Goal: Task Accomplishment & Management: Manage account settings

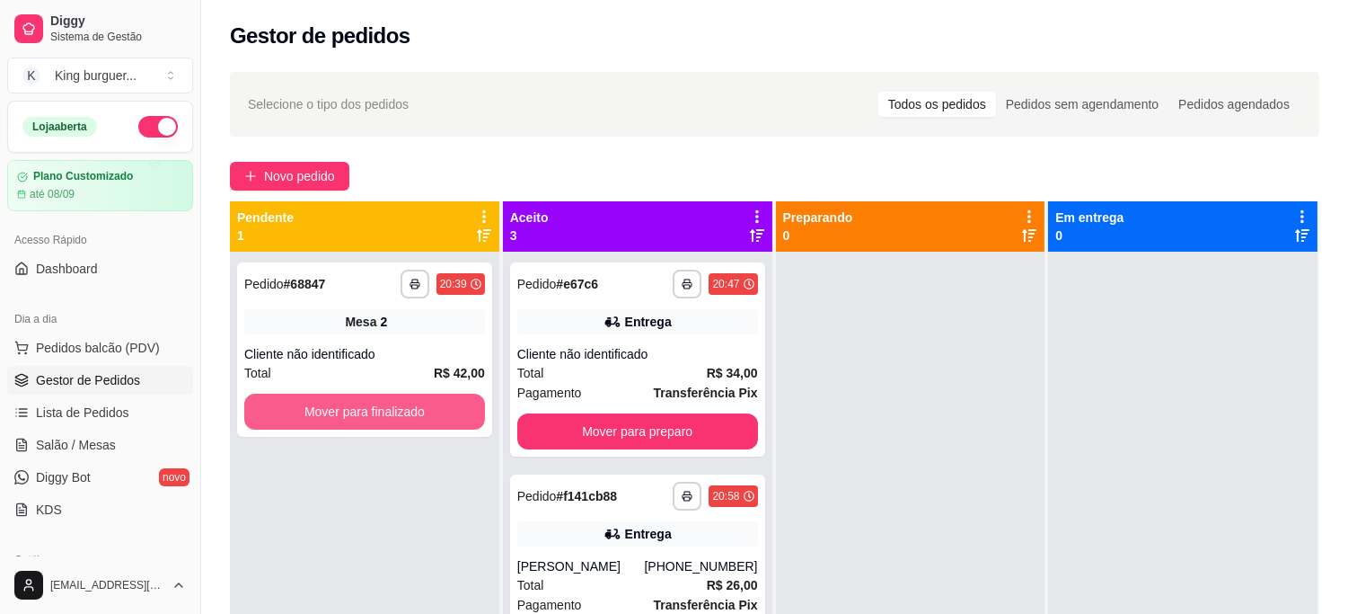
click at [455, 405] on button "Mover para finalizado" at bounding box center [364, 411] width 241 height 36
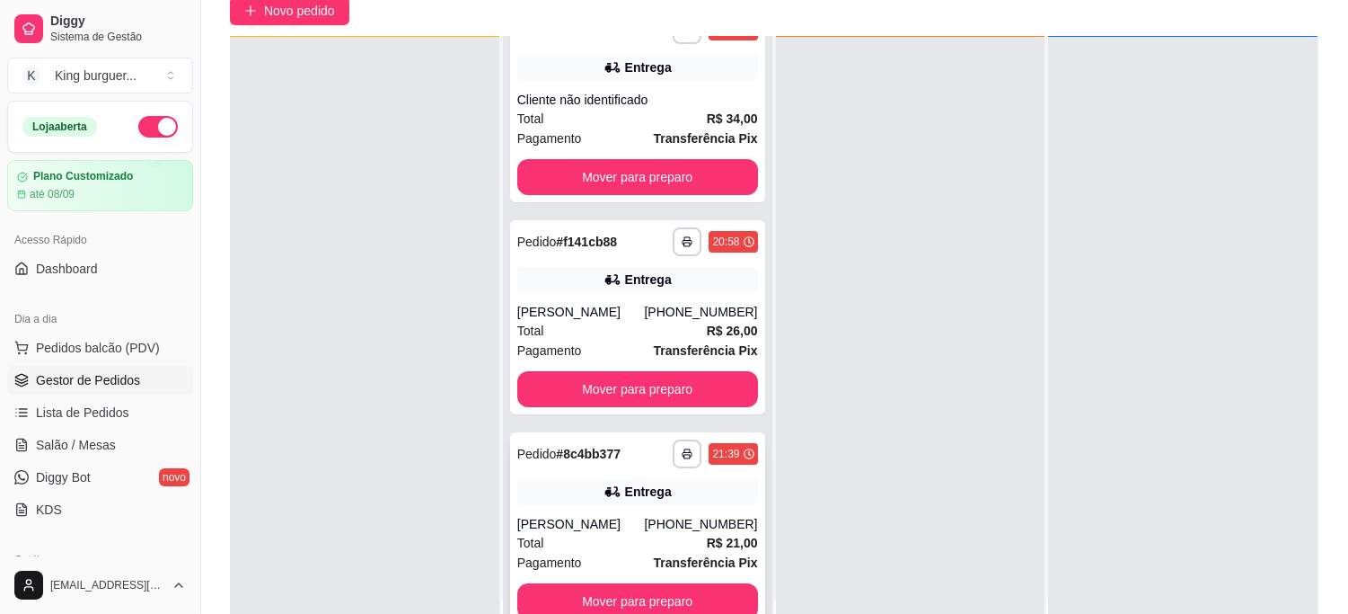
scroll to position [274, 0]
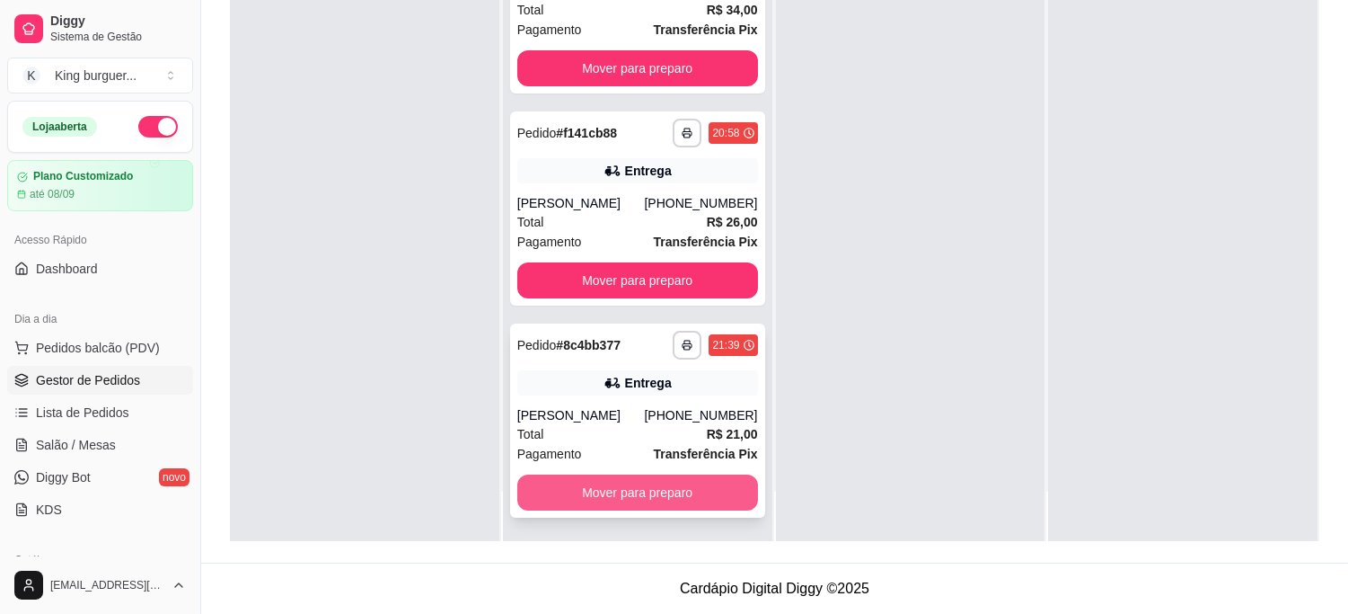
click at [666, 494] on button "Mover para preparo" at bounding box center [637, 492] width 241 height 36
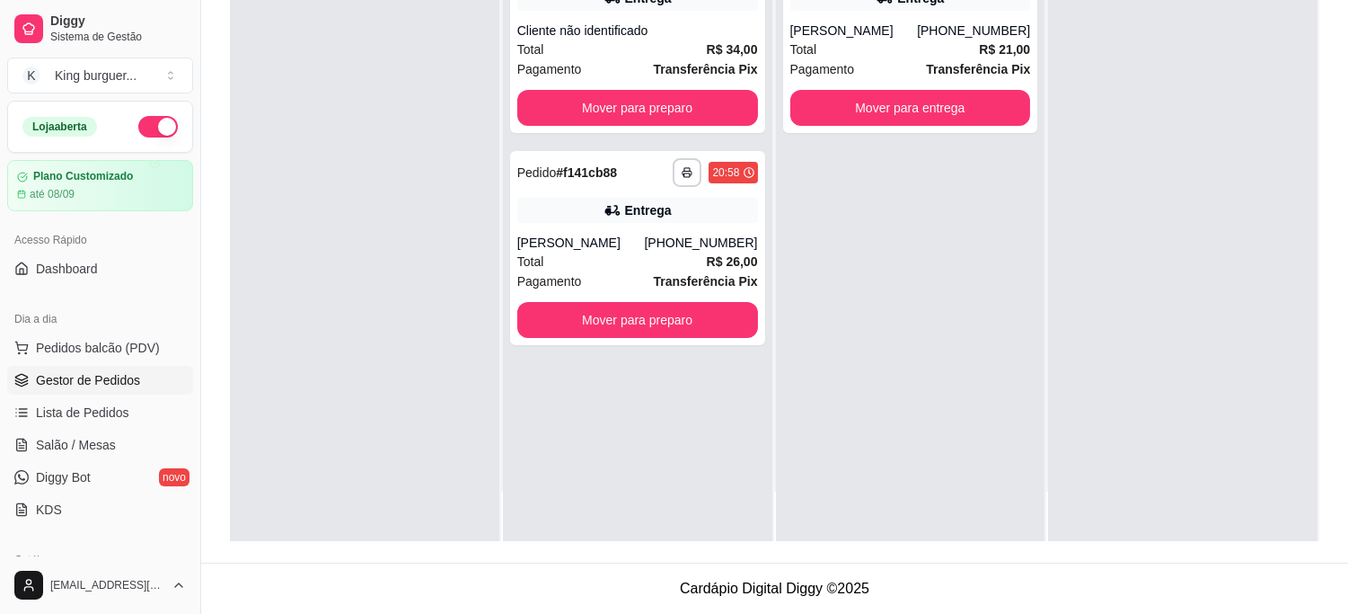
scroll to position [0, 0]
click at [678, 339] on div "**********" at bounding box center [637, 248] width 255 height 194
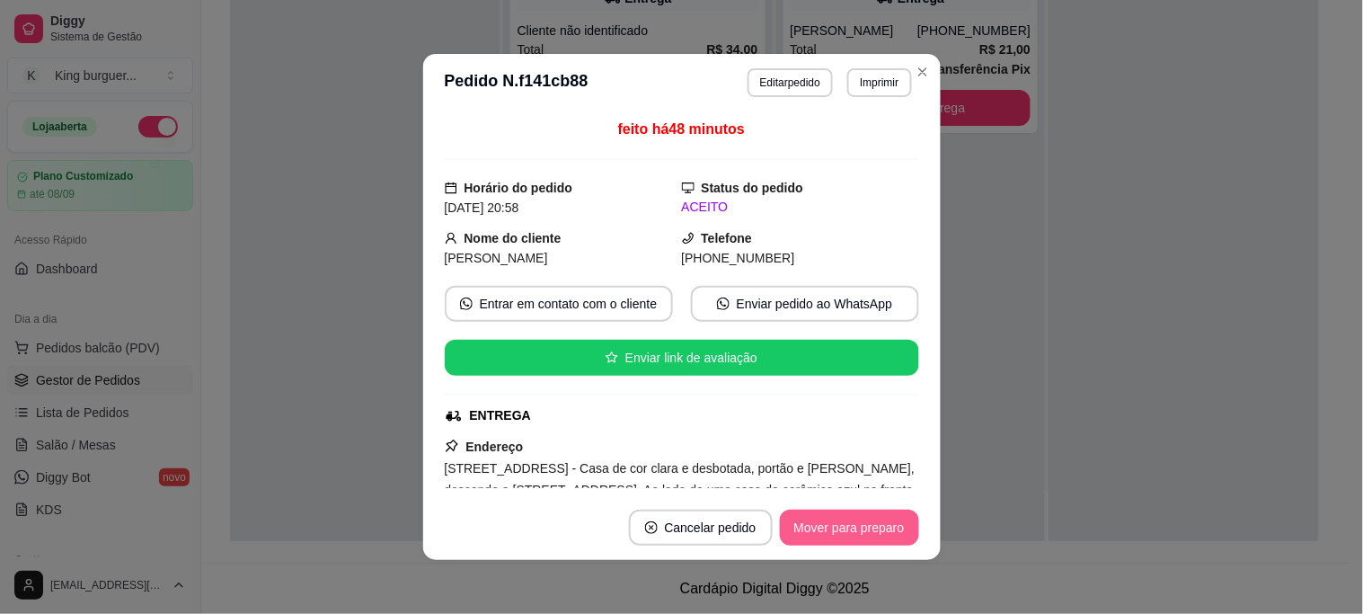
click at [807, 522] on button "Mover para preparo" at bounding box center [849, 527] width 139 height 36
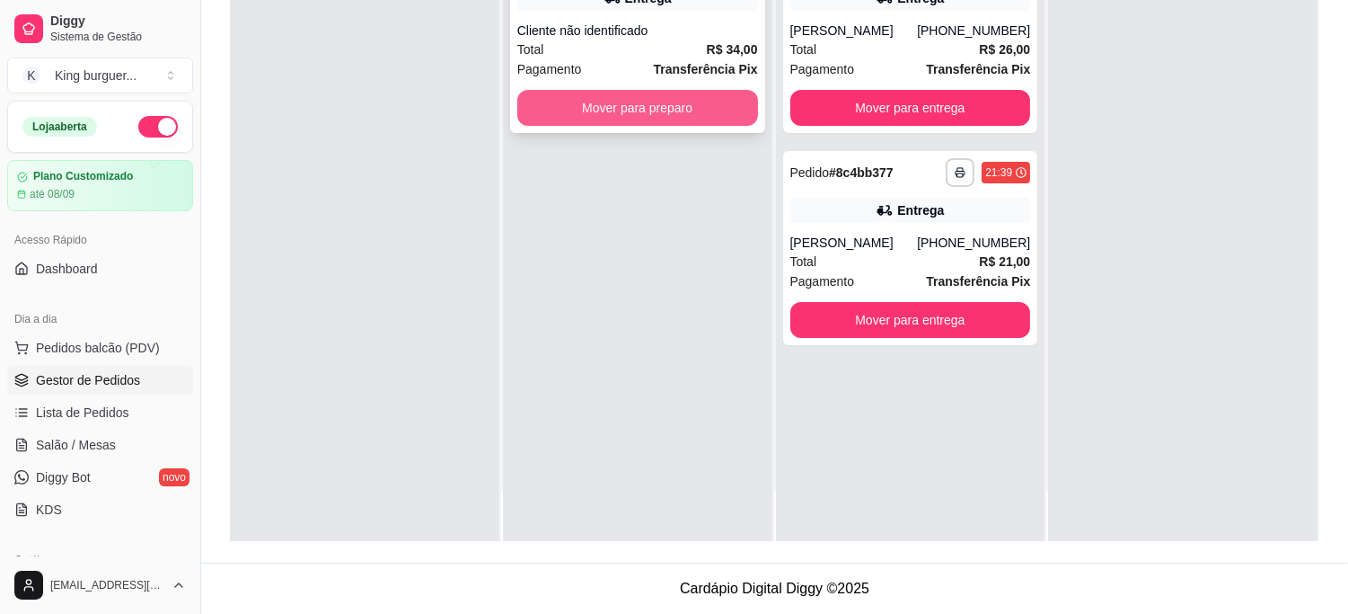
click at [708, 95] on button "Mover para preparo" at bounding box center [637, 108] width 241 height 36
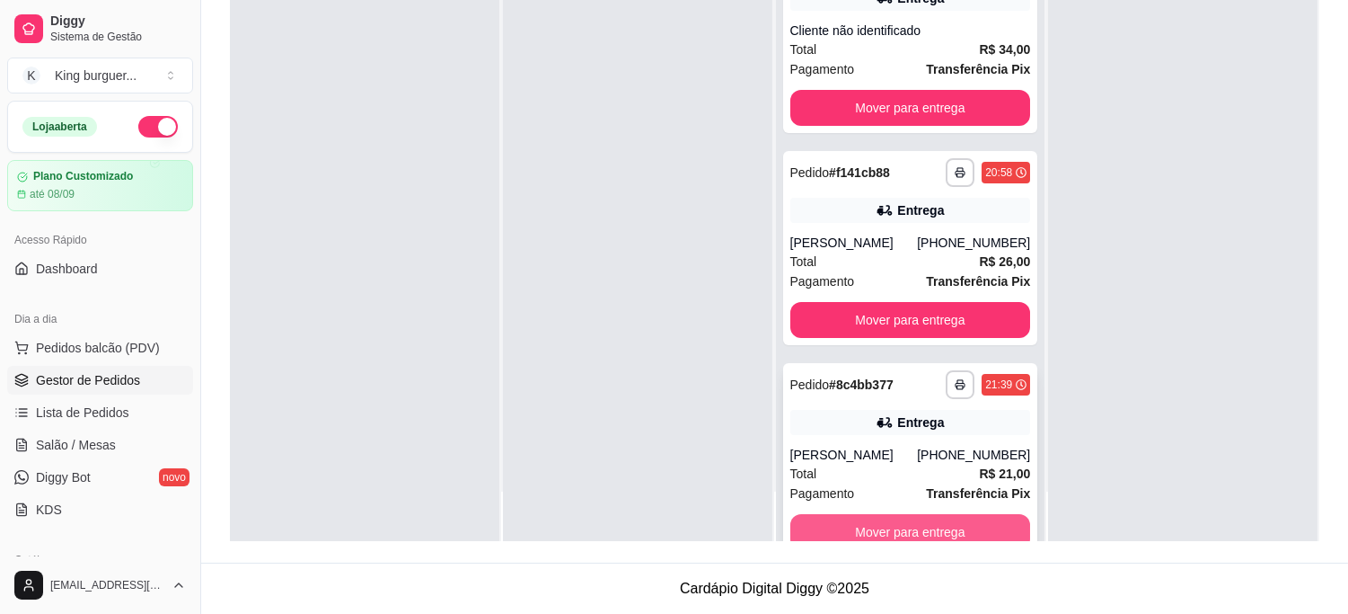
click at [955, 527] on button "Mover para entrega" at bounding box center [910, 532] width 241 height 36
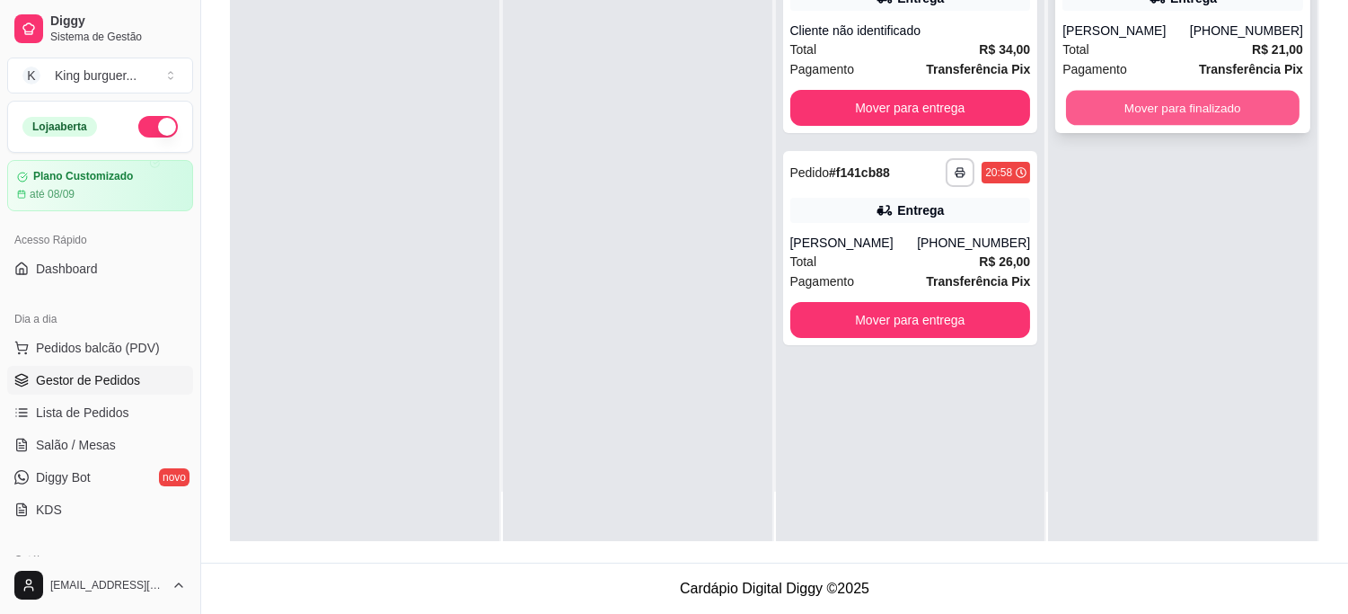
click at [1175, 102] on button "Mover para finalizado" at bounding box center [1183, 108] width 234 height 35
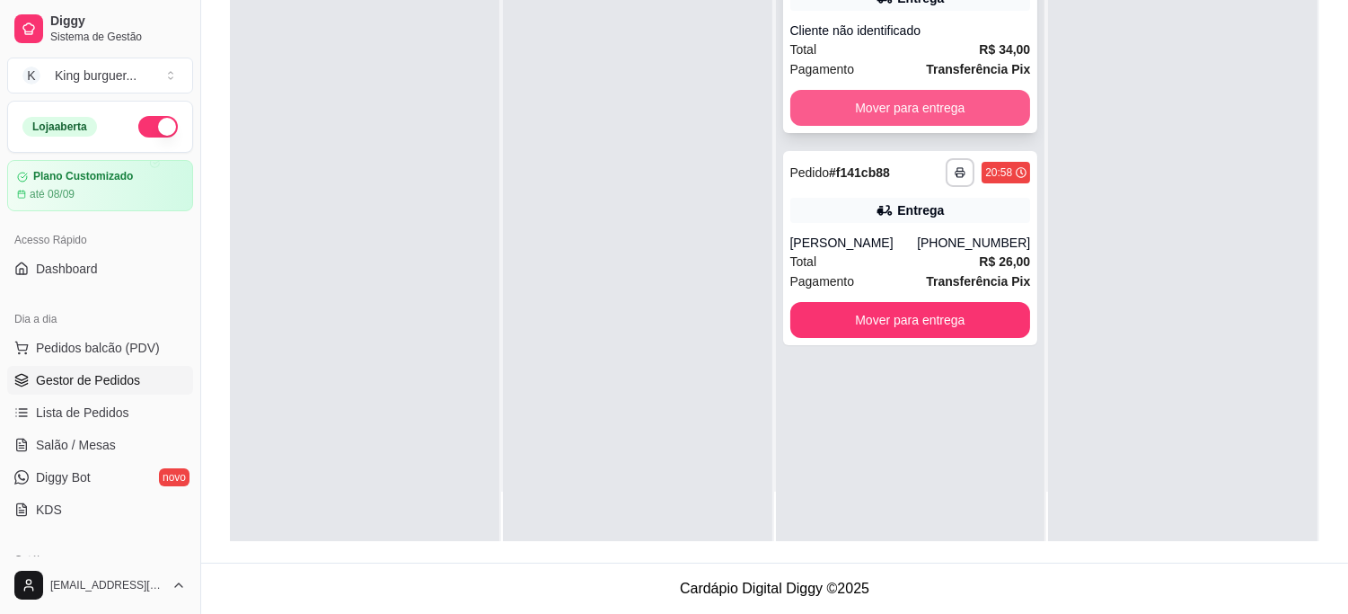
click at [952, 102] on button "Mover para entrega" at bounding box center [910, 108] width 241 height 36
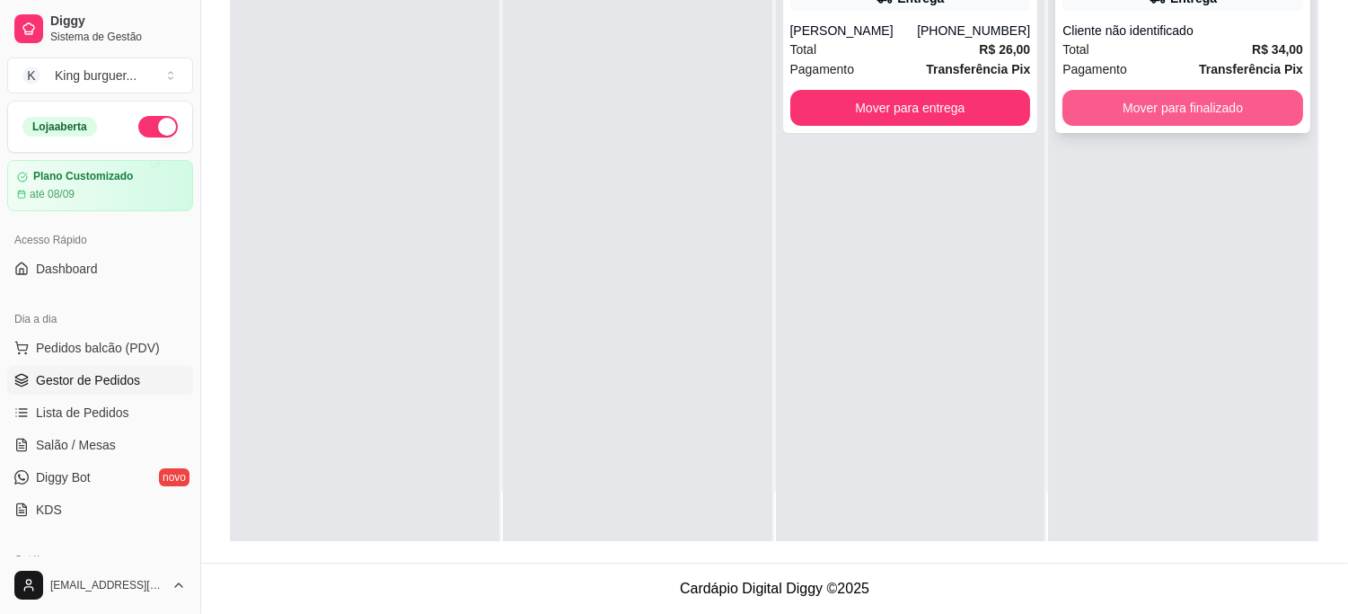
click at [1141, 102] on button "Mover para finalizado" at bounding box center [1183, 108] width 241 height 36
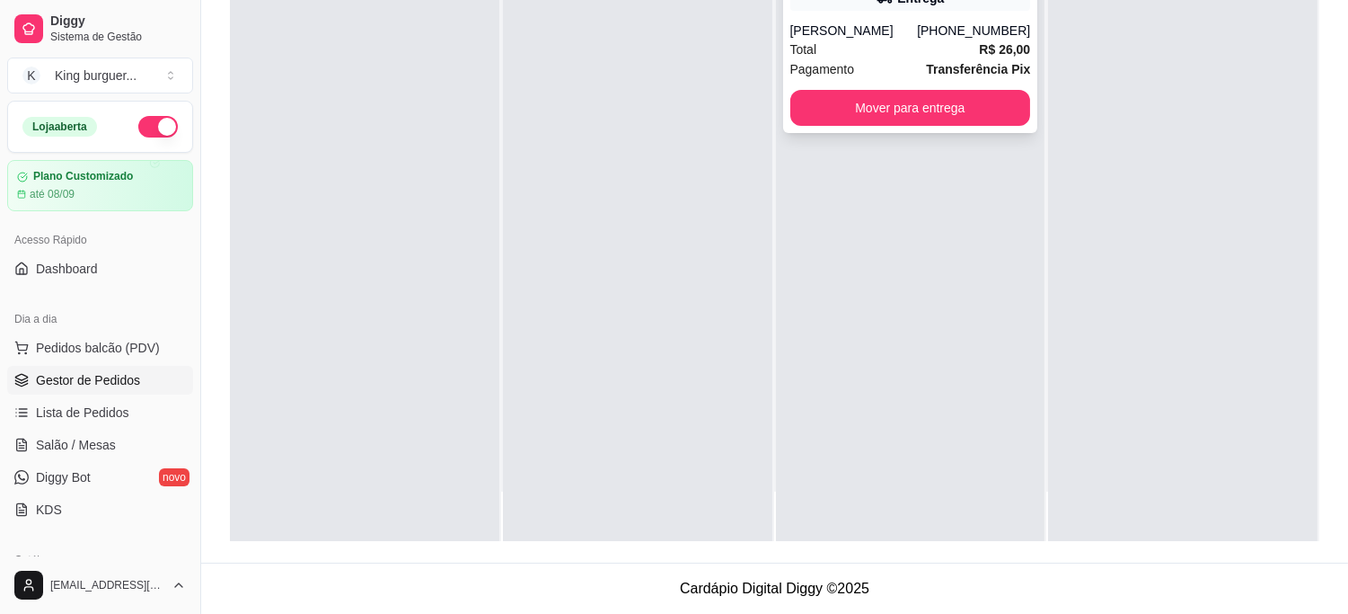
click at [957, 111] on button "Mover para entrega" at bounding box center [910, 108] width 241 height 36
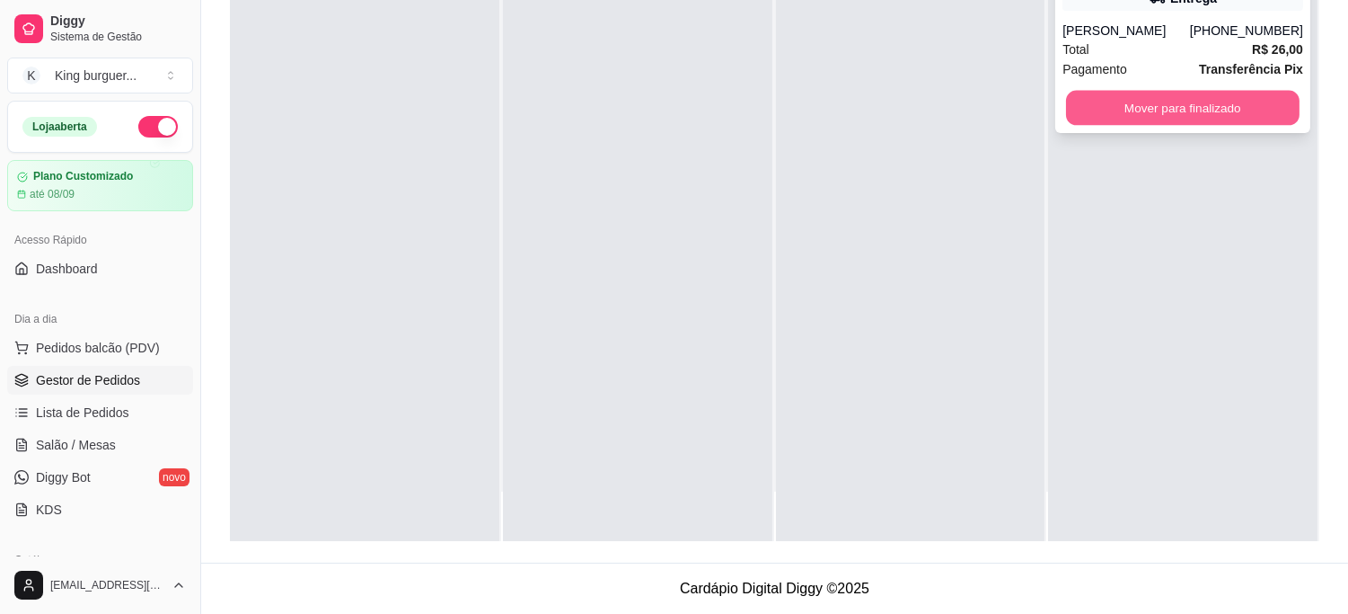
click at [1152, 117] on button "Mover para finalizado" at bounding box center [1183, 108] width 234 height 35
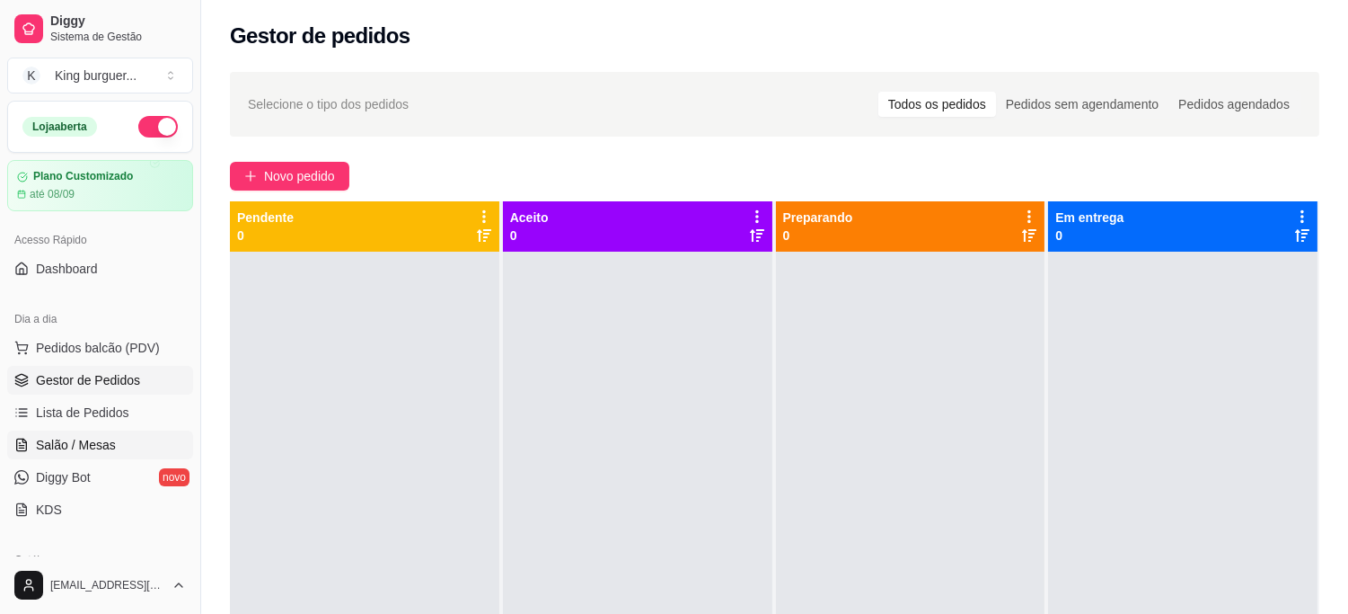
click at [74, 452] on span "Salão / Mesas" at bounding box center [76, 445] width 80 height 18
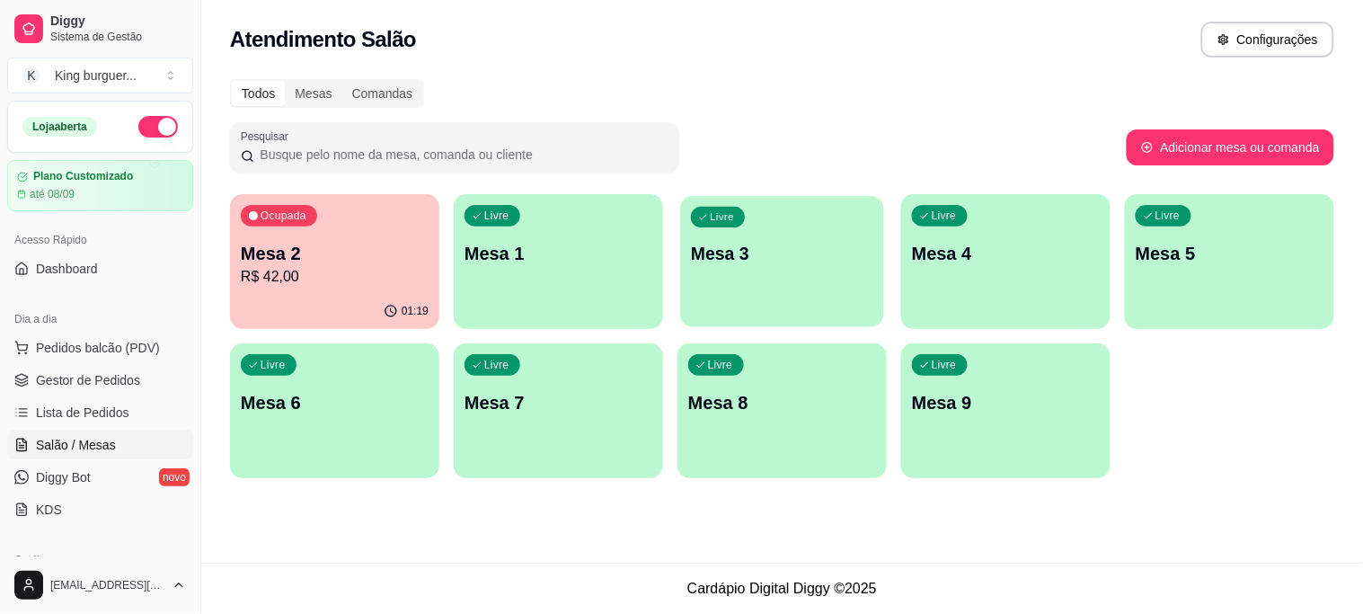
click at [755, 262] on p "Mesa 3" at bounding box center [782, 254] width 182 height 24
click at [124, 342] on span "Pedidos balcão (PDV)" at bounding box center [98, 348] width 124 height 18
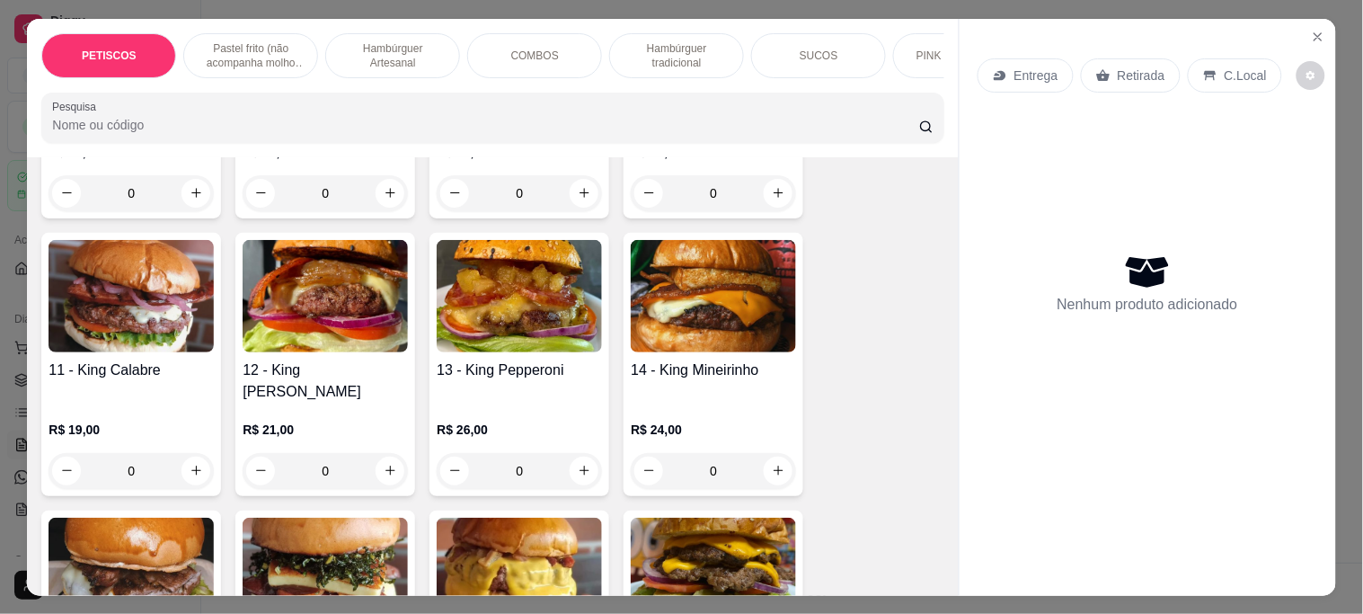
scroll to position [1696, 0]
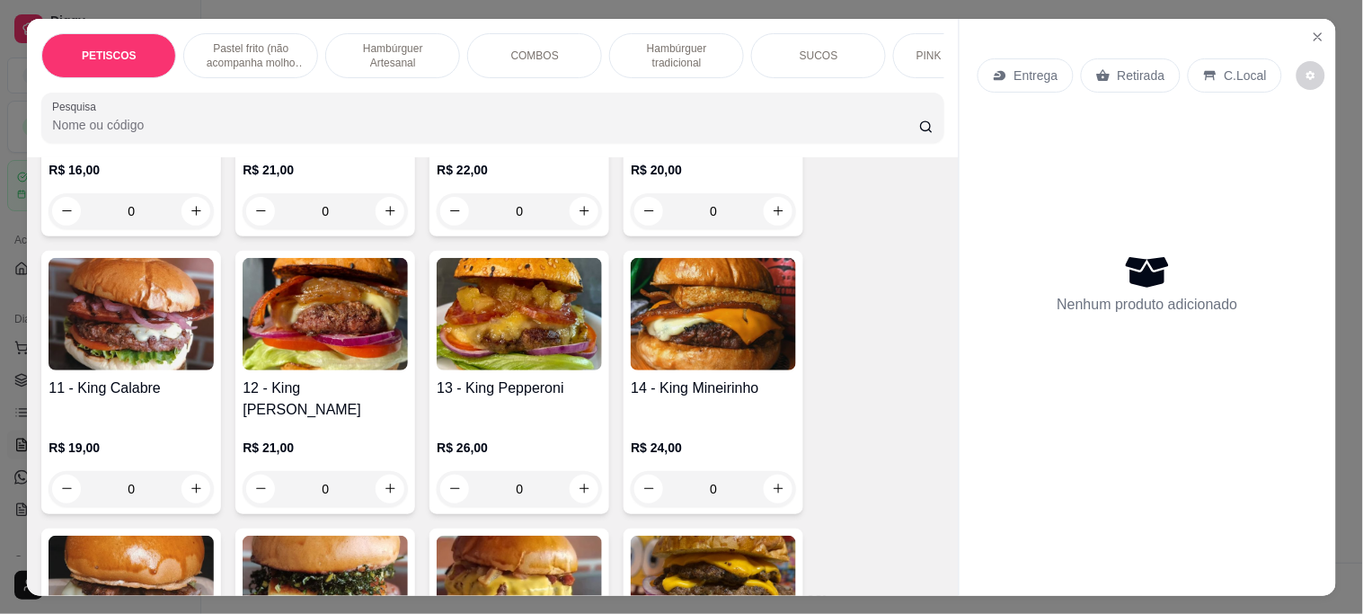
click at [135, 557] on img at bounding box center [131, 591] width 165 height 112
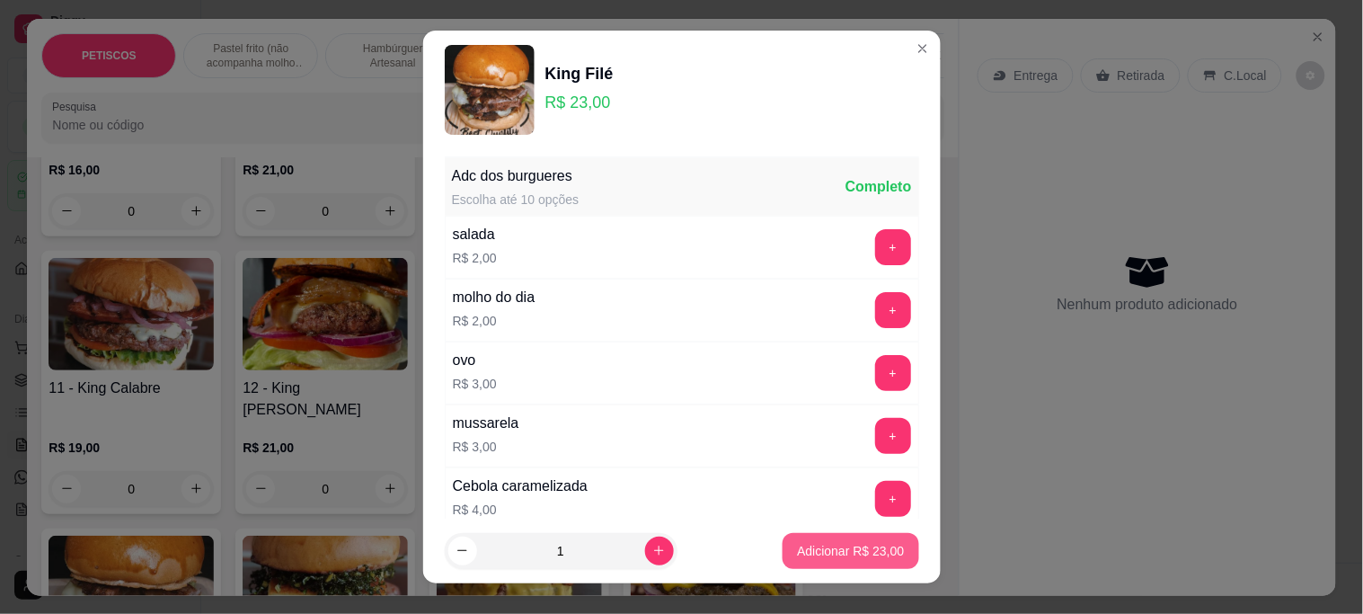
click at [819, 552] on p "Adicionar R$ 23,00" at bounding box center [850, 551] width 107 height 18
type input "1"
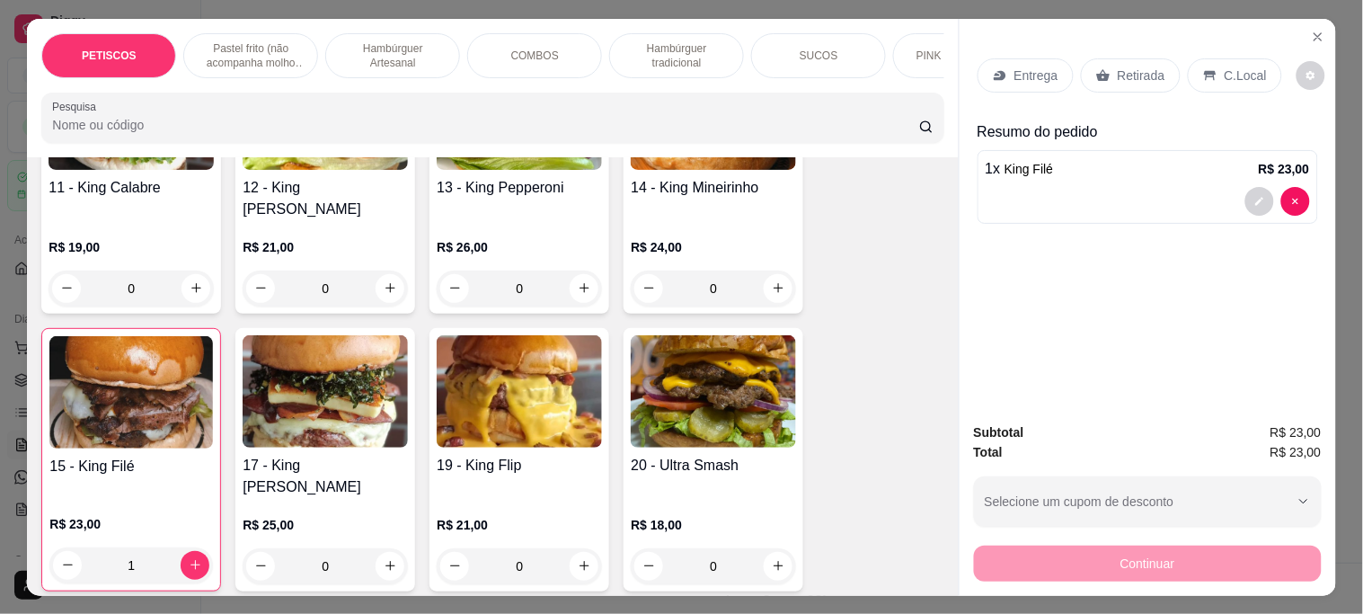
scroll to position [2096, 0]
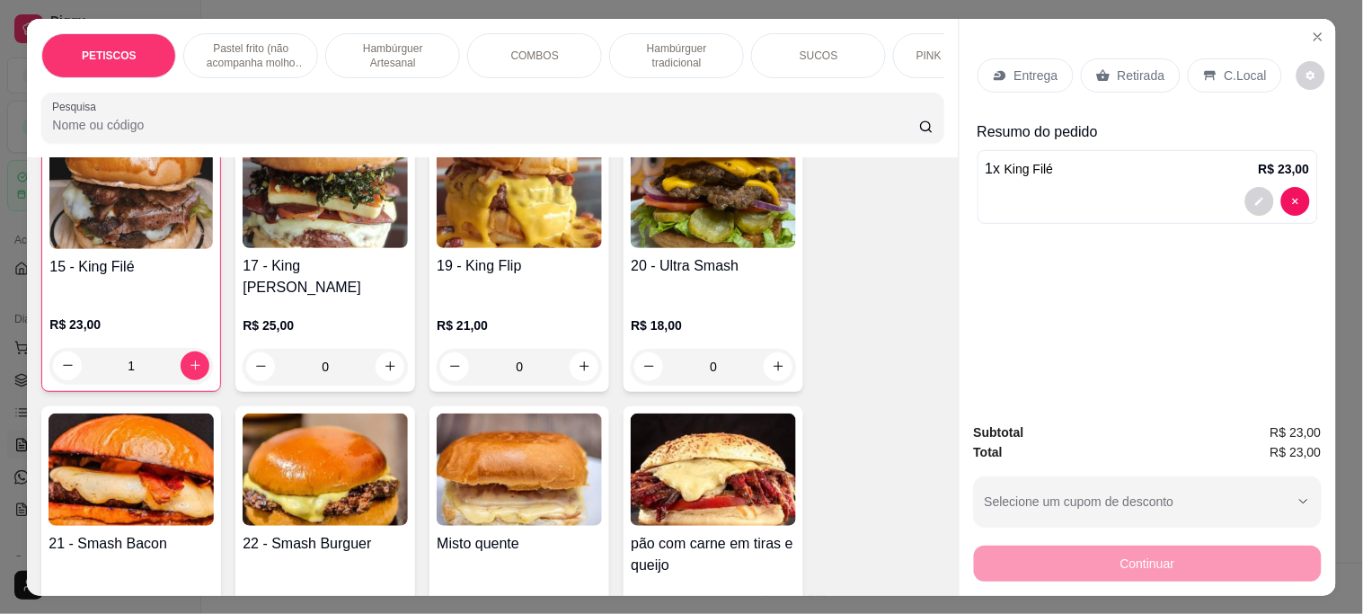
click at [533, 209] on img at bounding box center [519, 192] width 165 height 112
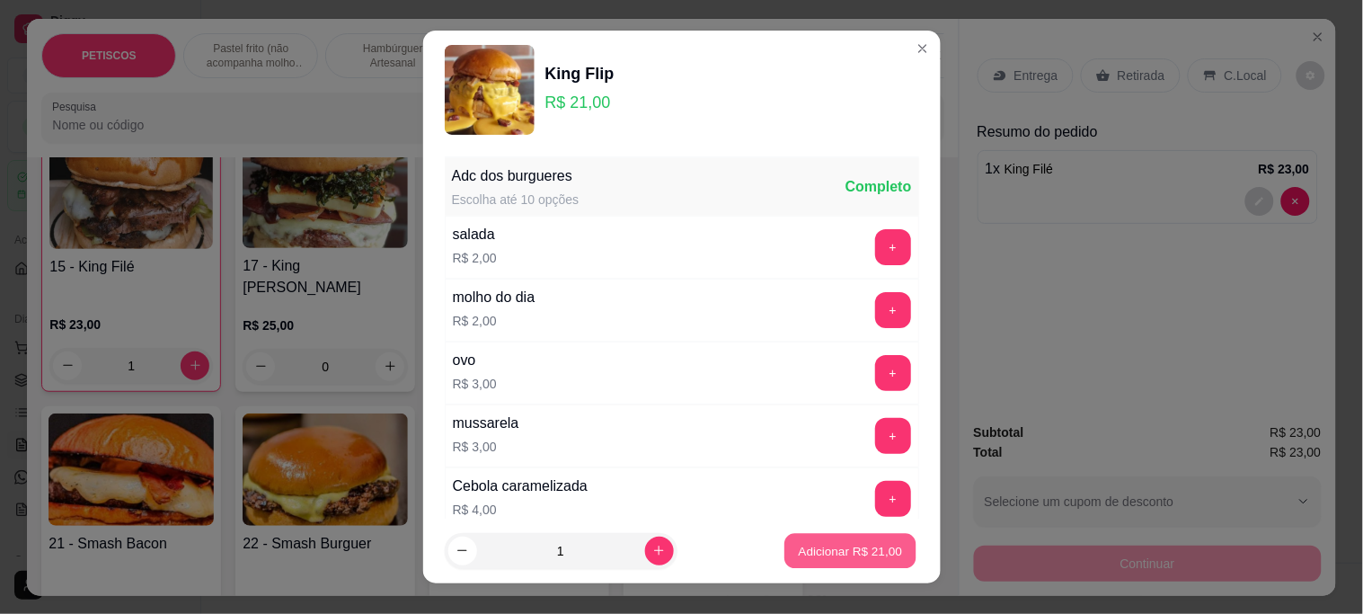
click at [843, 550] on p "Adicionar R$ 21,00" at bounding box center [851, 550] width 104 height 17
type input "1"
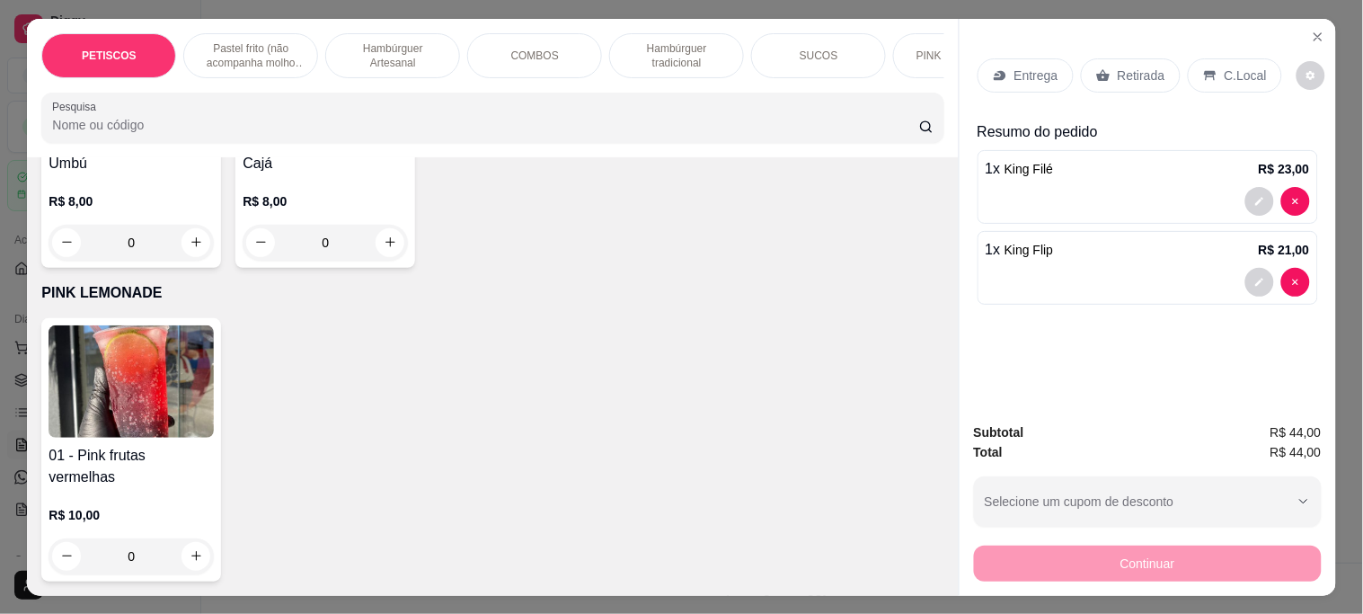
scroll to position [4491, 0]
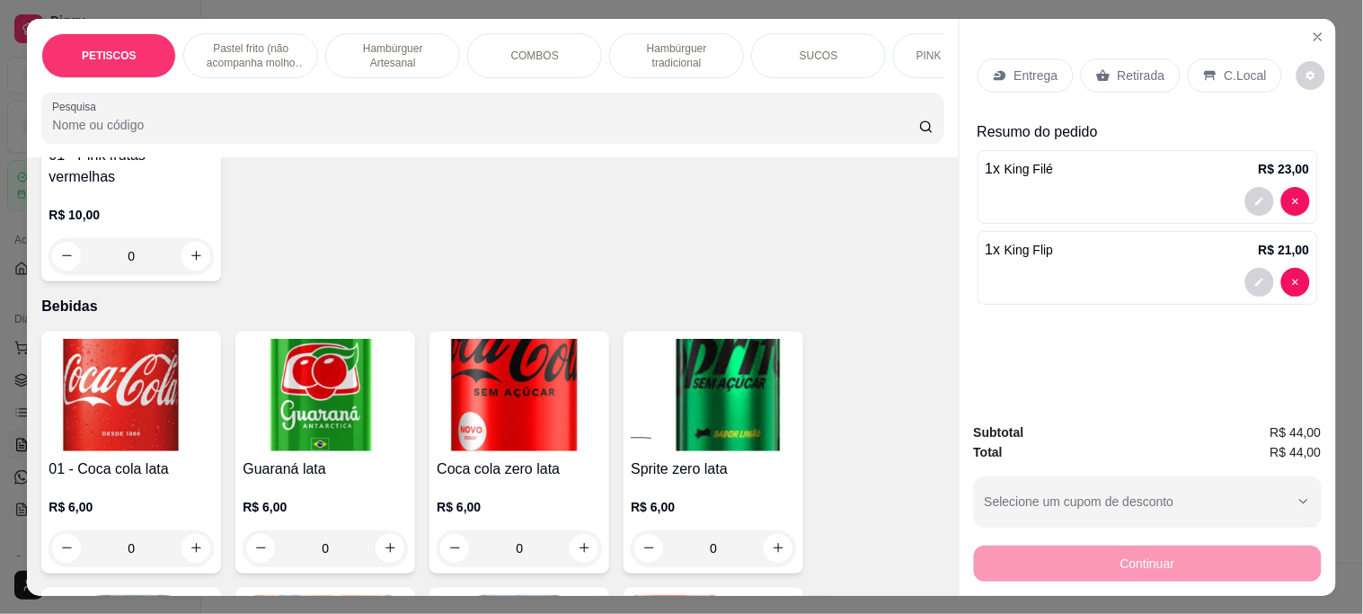
click at [481, 356] on img at bounding box center [519, 395] width 165 height 112
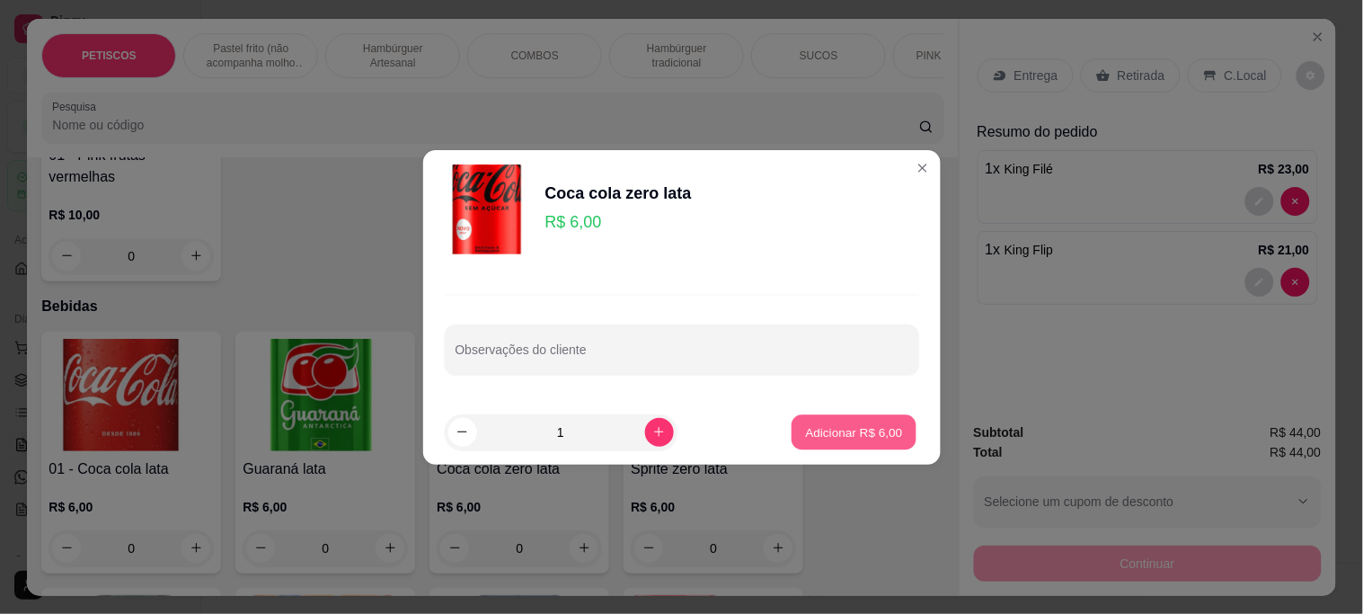
click at [848, 415] on button "Adicionar R$ 6,00" at bounding box center [853, 431] width 125 height 35
type input "1"
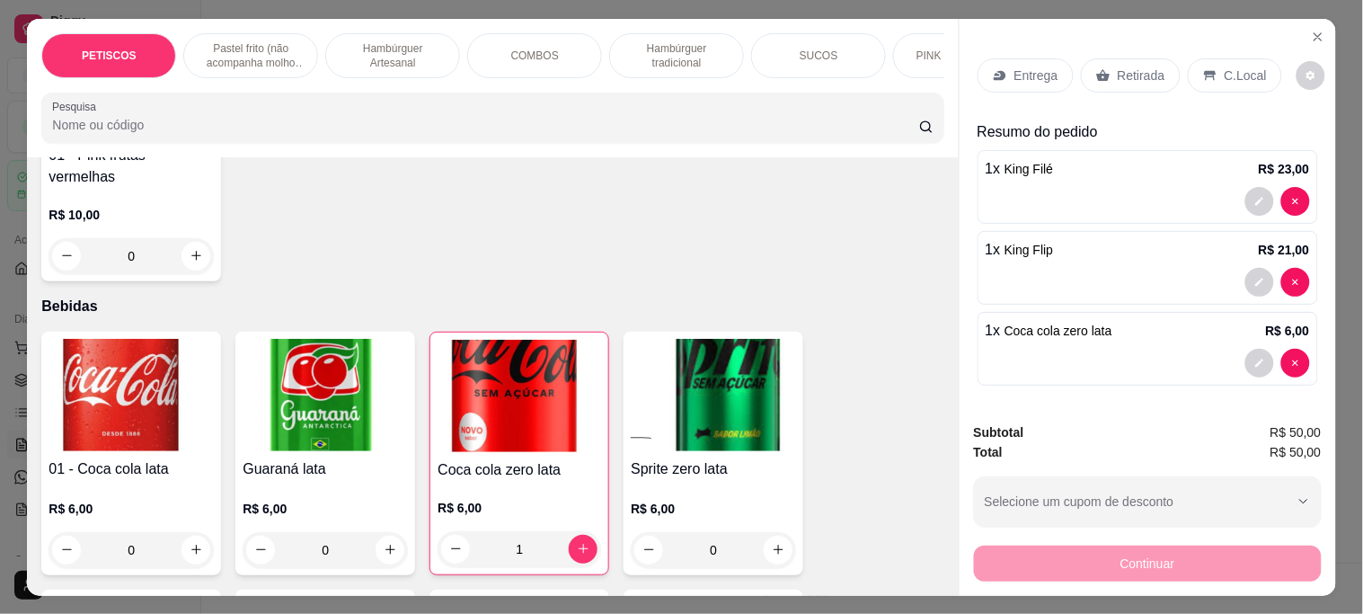
click at [1099, 566] on div "Continuar" at bounding box center [1148, 561] width 348 height 40
click at [1143, 77] on div "Retirada" at bounding box center [1131, 75] width 100 height 34
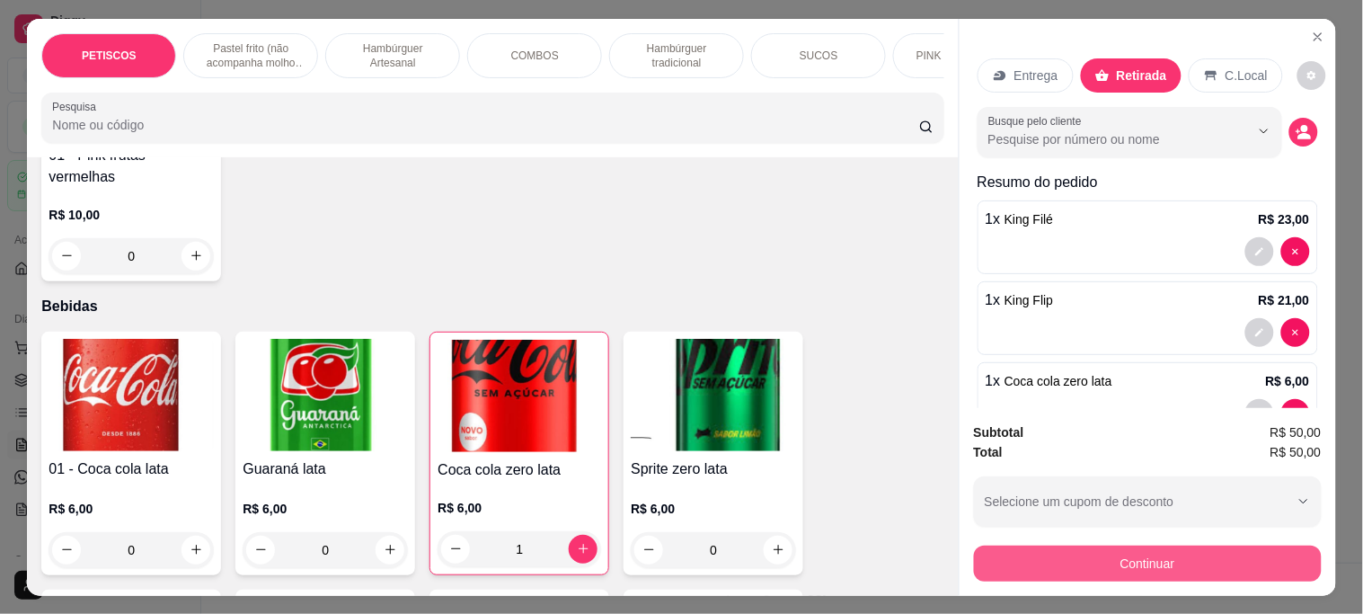
click at [1085, 554] on button "Continuar" at bounding box center [1148, 563] width 348 height 36
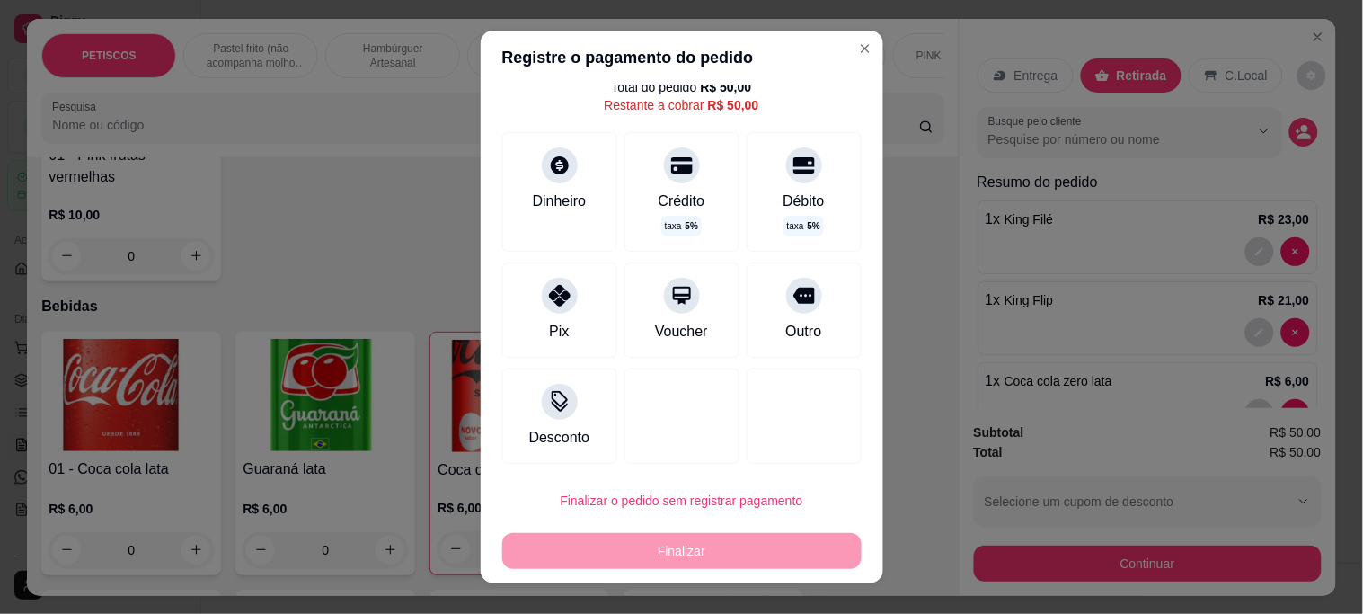
scroll to position [63, 0]
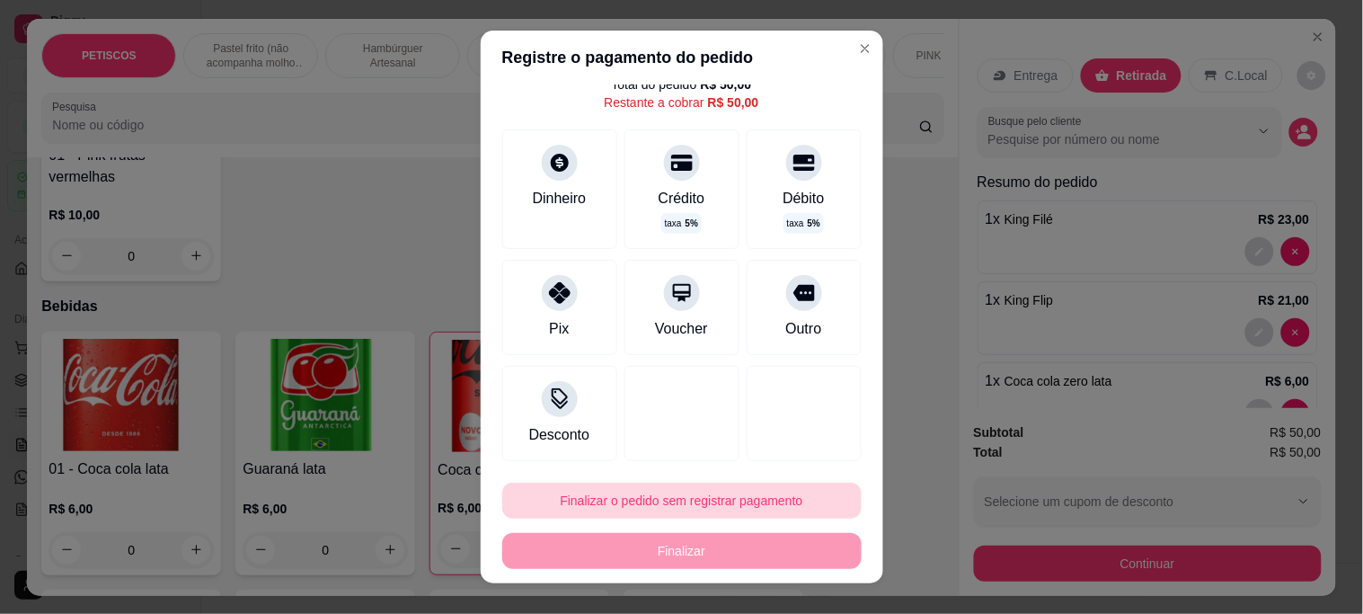
click at [641, 503] on button "Finalizar o pedido sem registrar pagamento" at bounding box center [681, 500] width 359 height 36
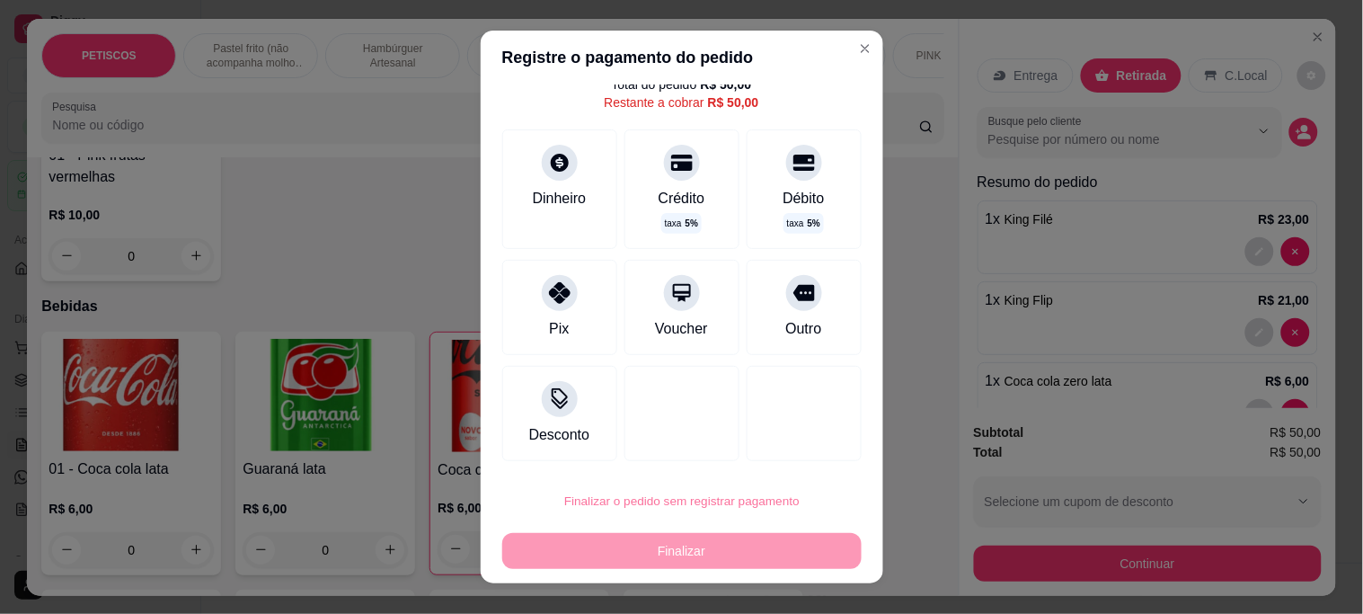
click at [785, 447] on button "Confirmar" at bounding box center [784, 450] width 66 height 28
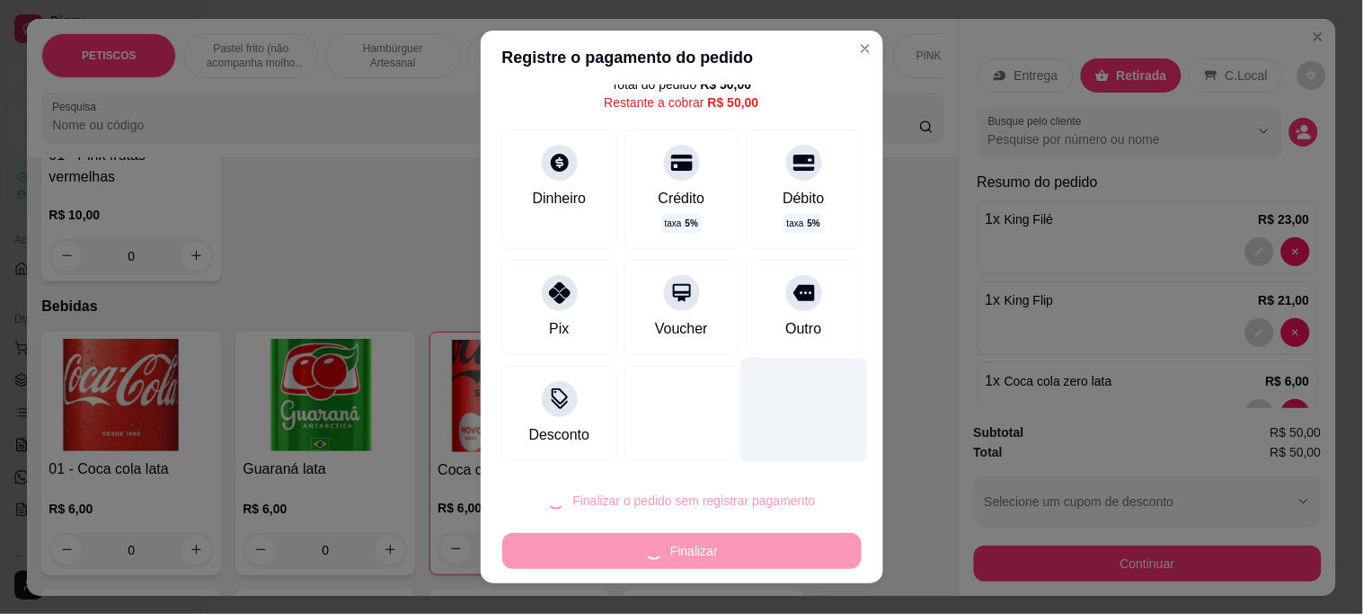
type input "0"
type input "R$ 0,00"
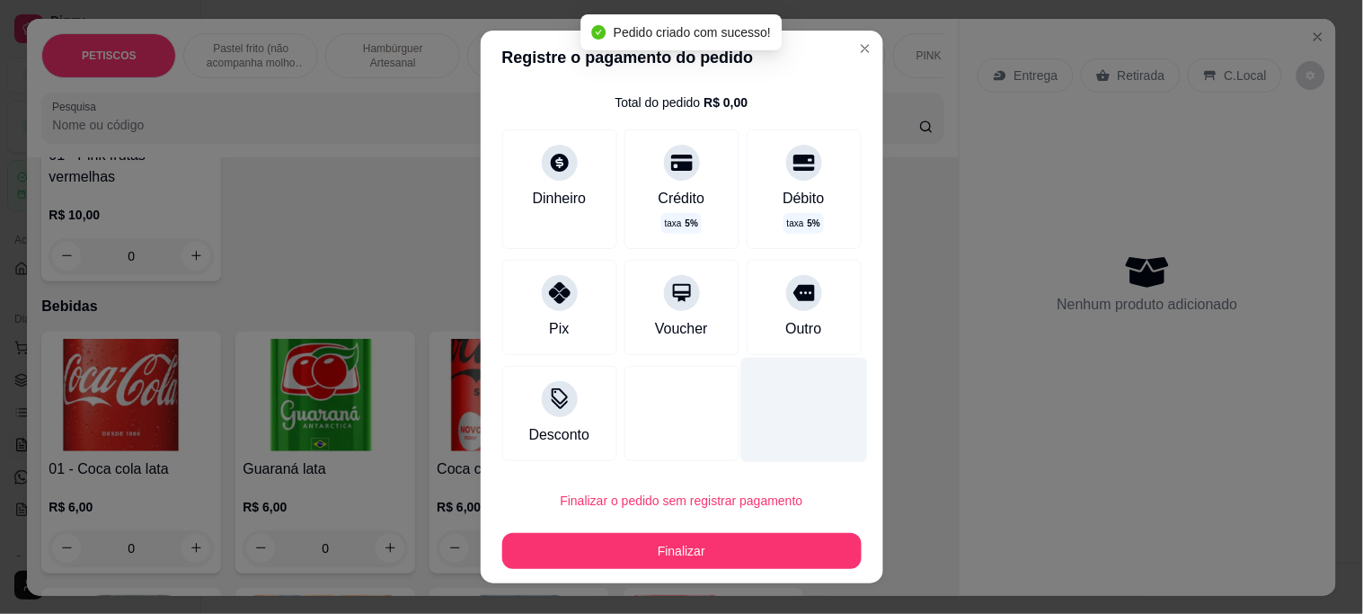
scroll to position [4489, 0]
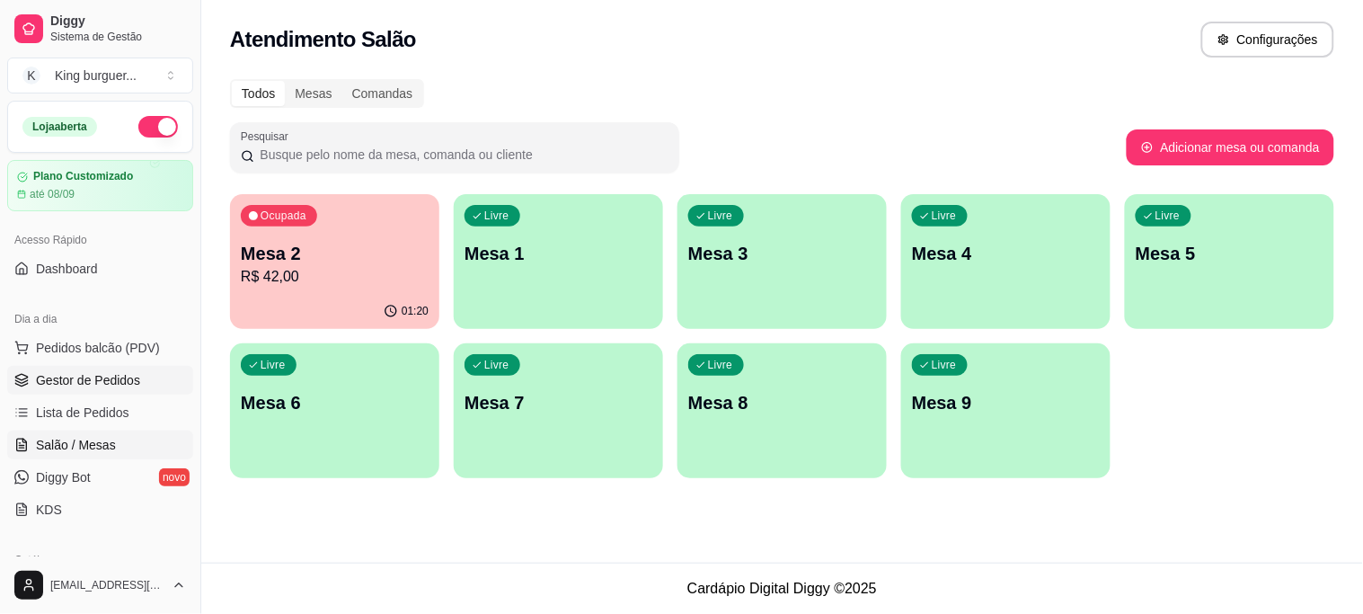
click at [122, 384] on span "Gestor de Pedidos" at bounding box center [88, 380] width 104 height 18
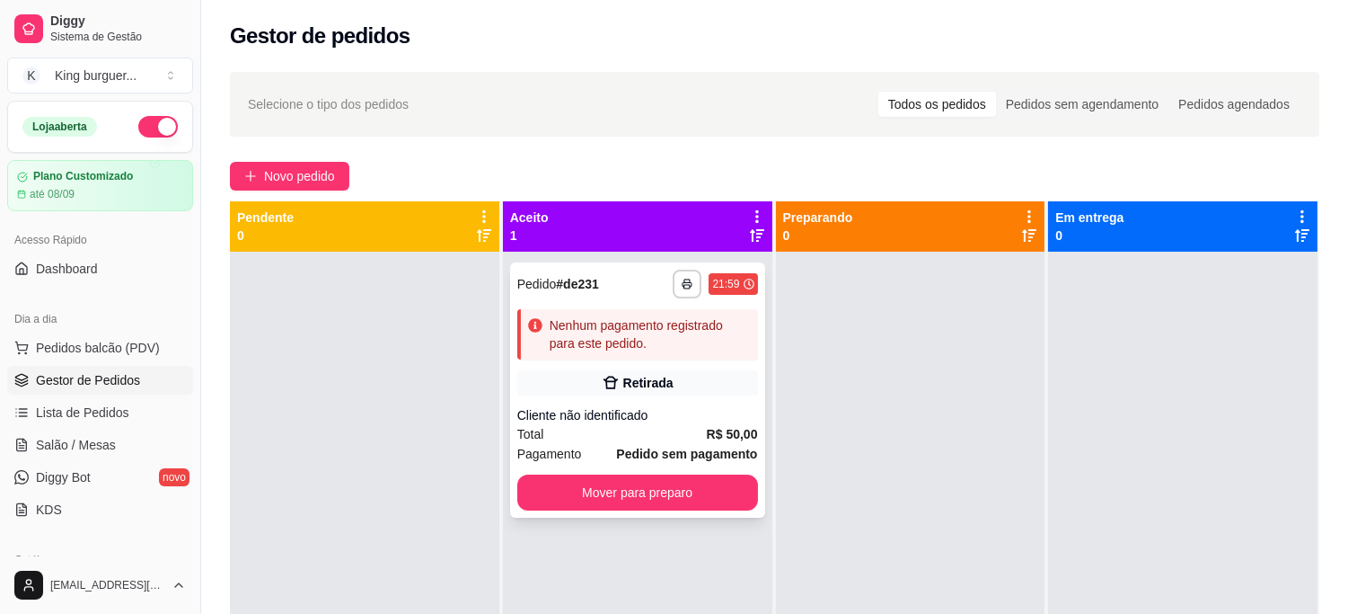
click at [579, 347] on div "Nenhum pagamento registrado para este pedido." at bounding box center [650, 334] width 201 height 36
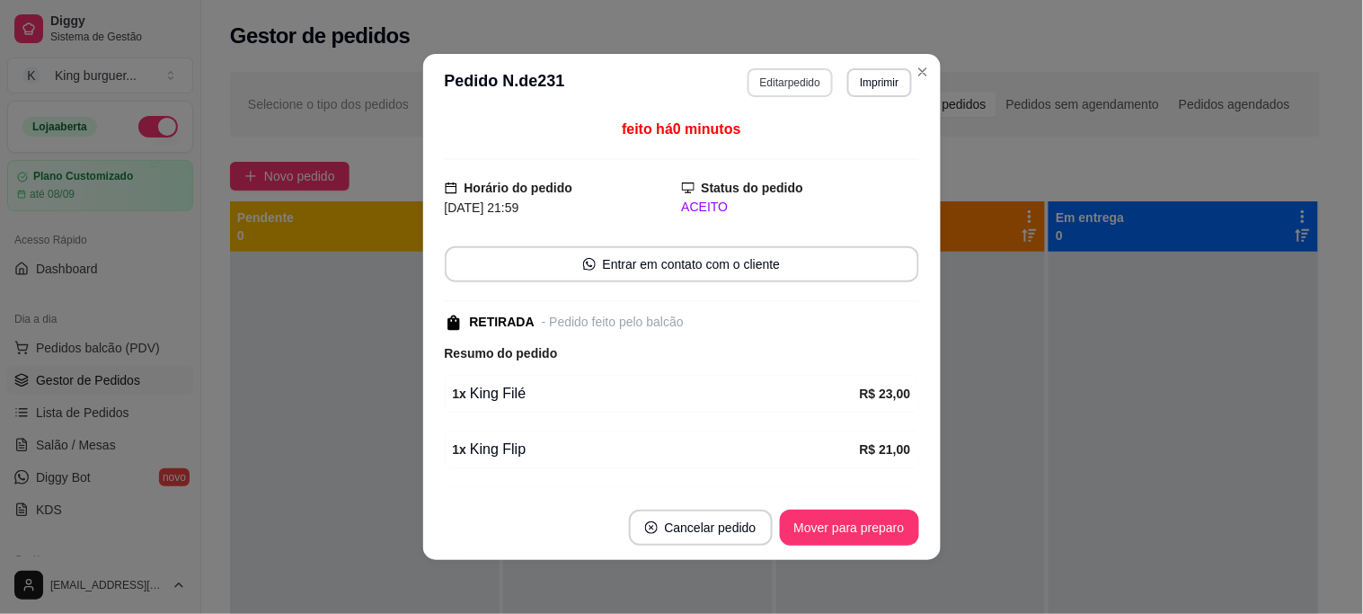
click at [768, 84] on button "Editar pedido" at bounding box center [789, 82] width 85 height 29
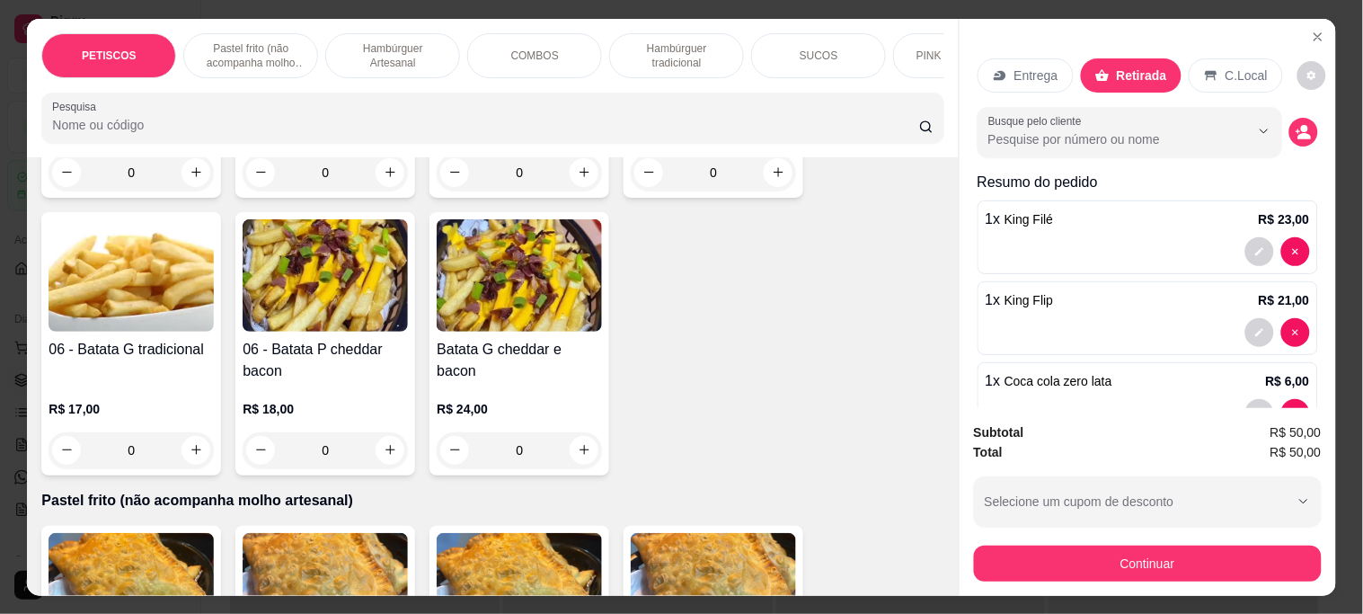
scroll to position [399, 0]
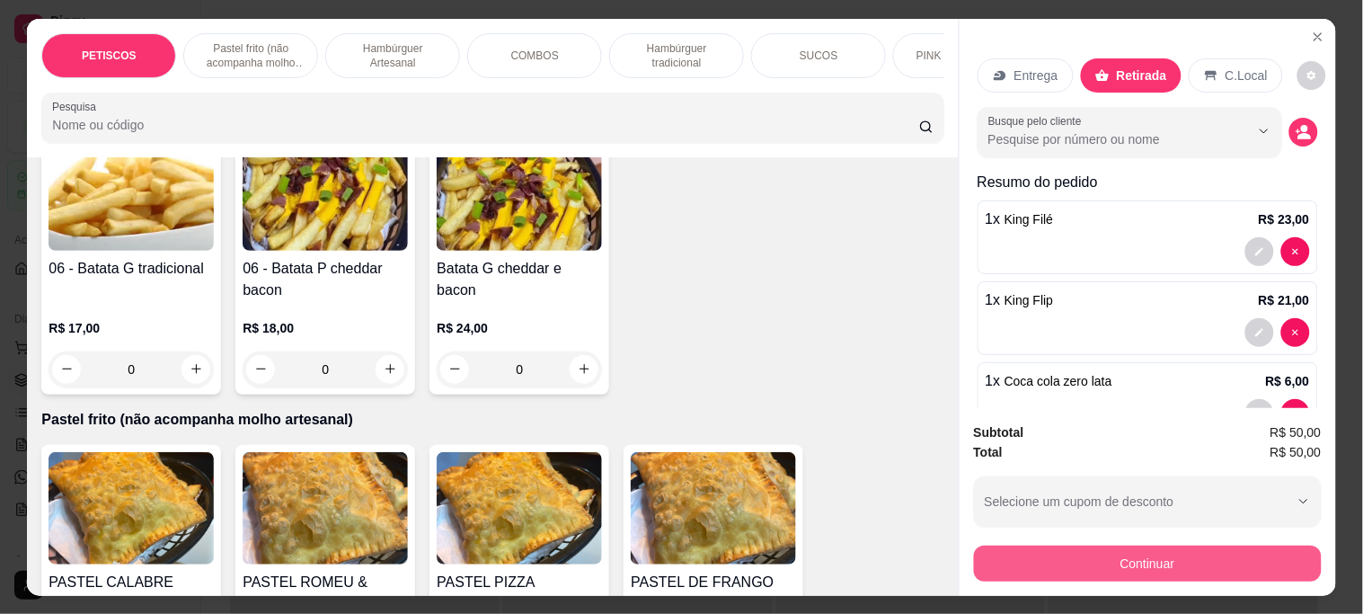
click at [1024, 545] on button "Continuar" at bounding box center [1148, 563] width 348 height 36
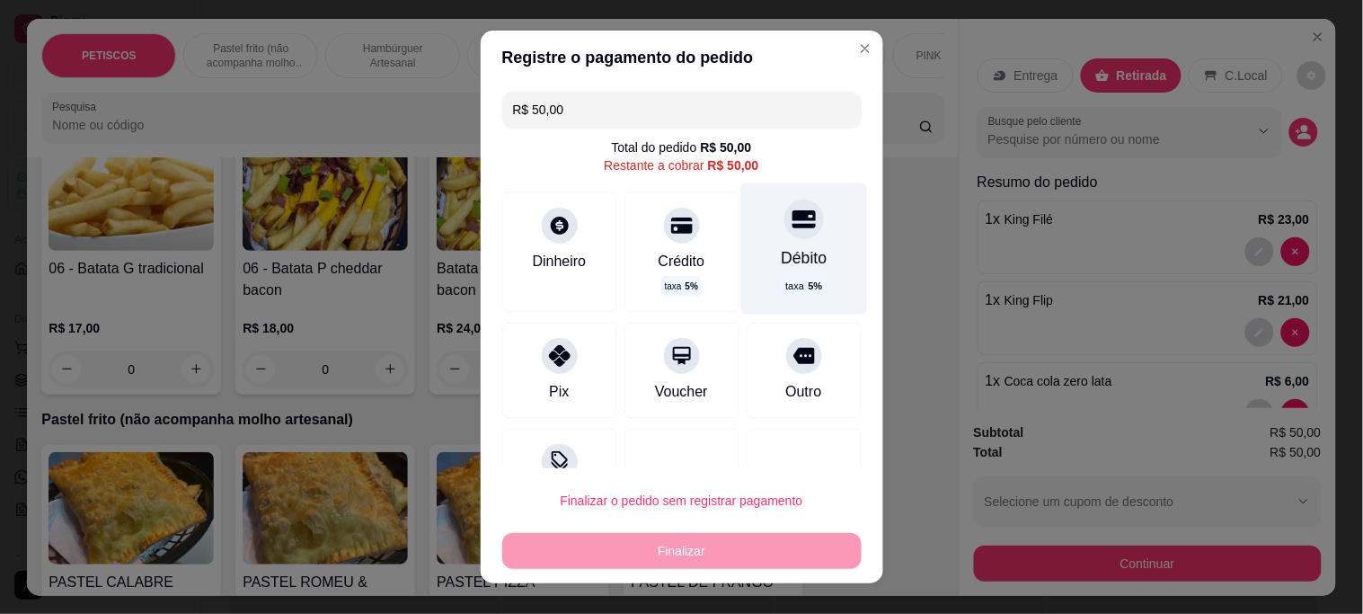
click at [791, 221] on icon at bounding box center [802, 219] width 23 height 23
type input "R$ 0,00"
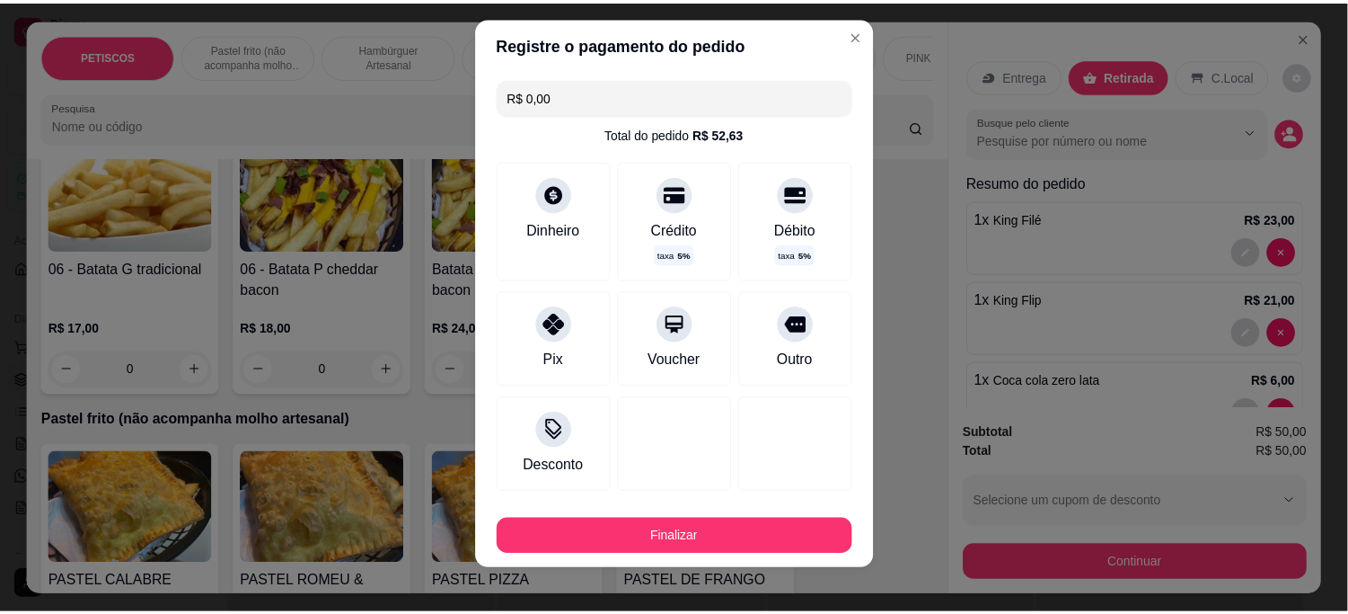
scroll to position [27, 0]
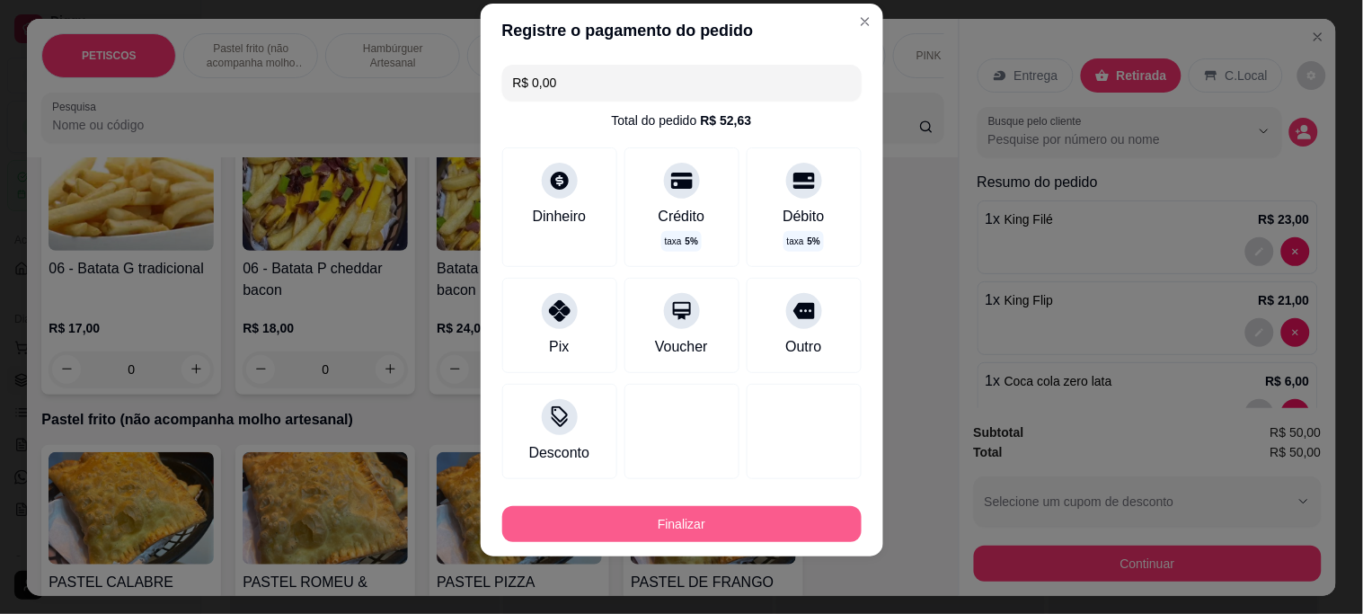
click at [782, 524] on button "Finalizar" at bounding box center [681, 524] width 359 height 36
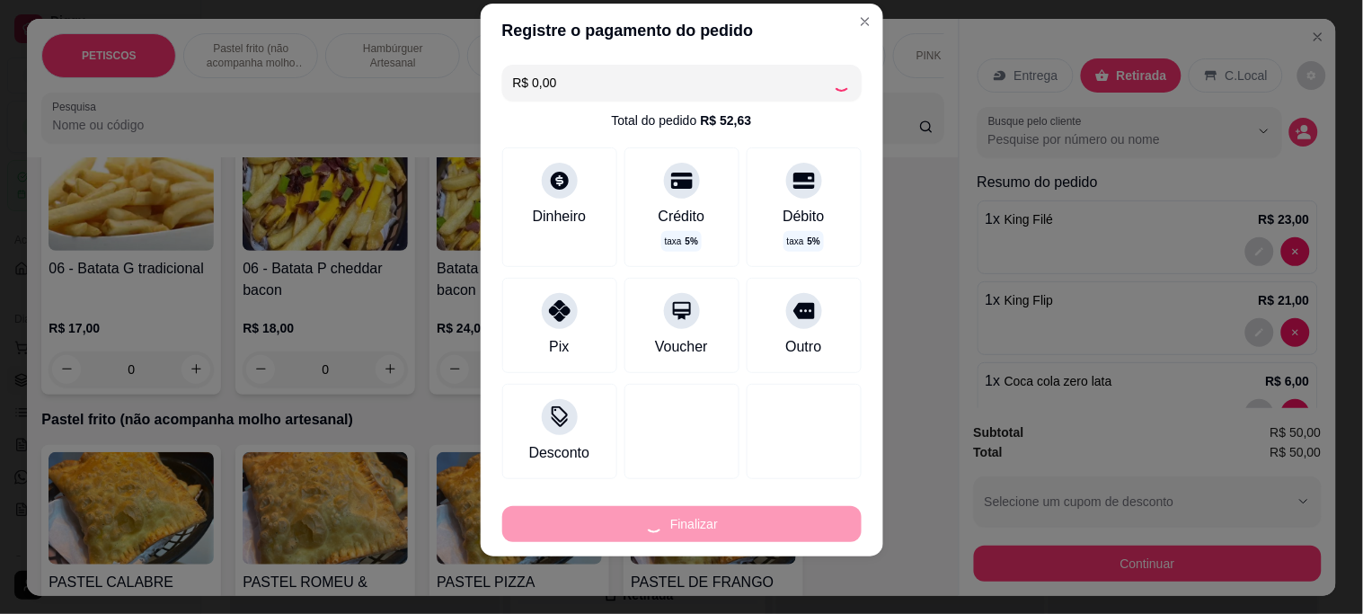
type input "0"
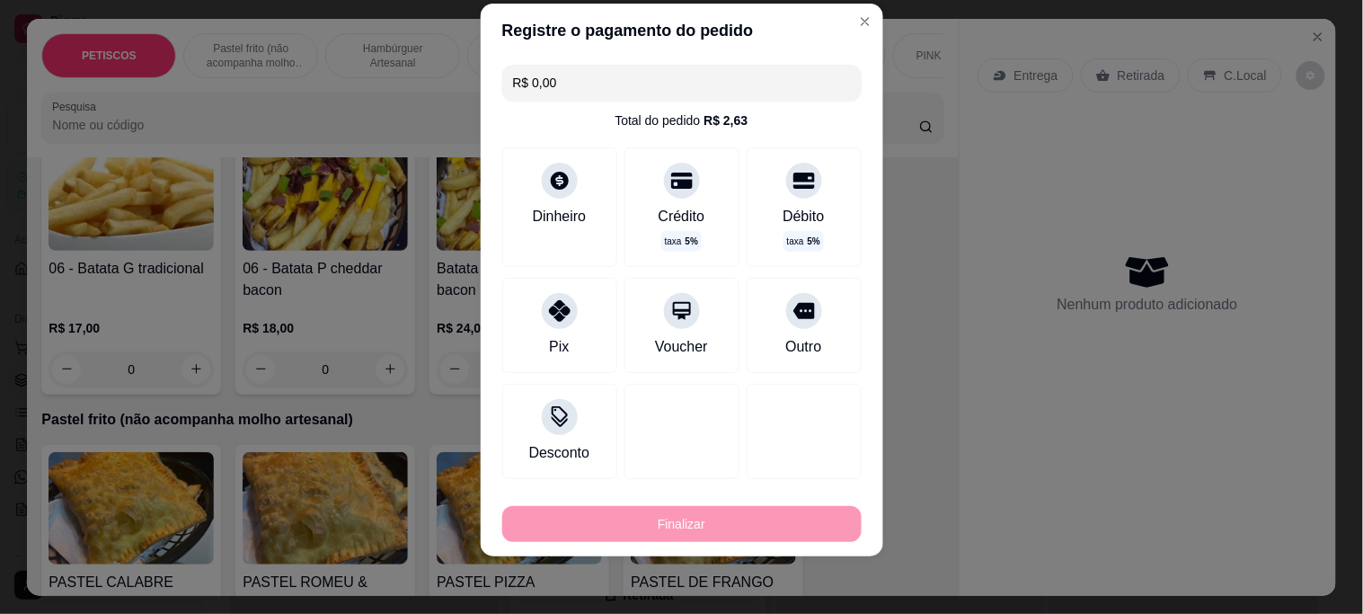
type input "-R$ 50,00"
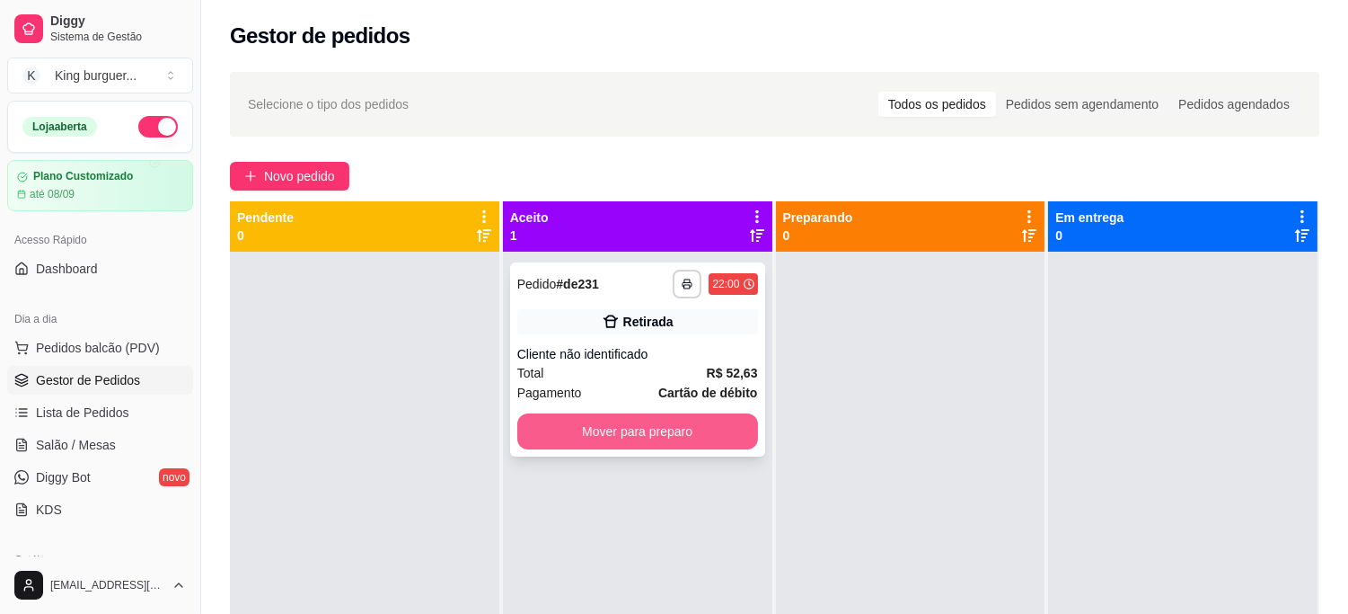
click at [739, 418] on button "Mover para preparo" at bounding box center [637, 431] width 241 height 36
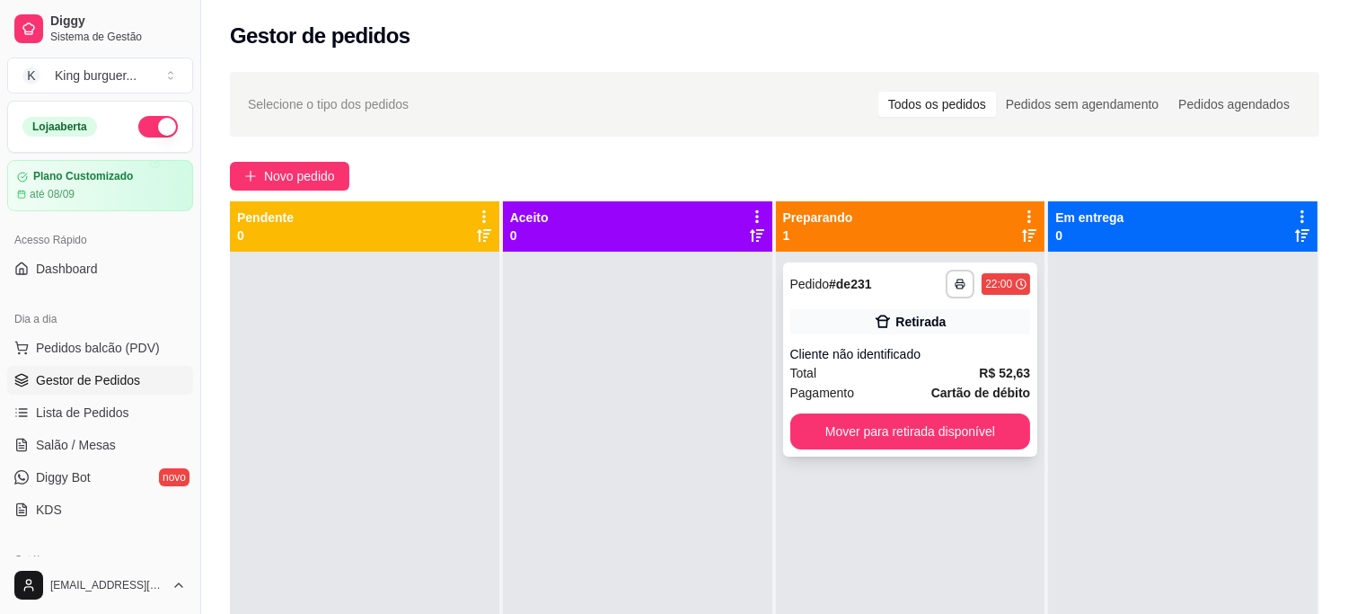
click at [918, 434] on button "Mover para retirada disponível" at bounding box center [910, 431] width 241 height 36
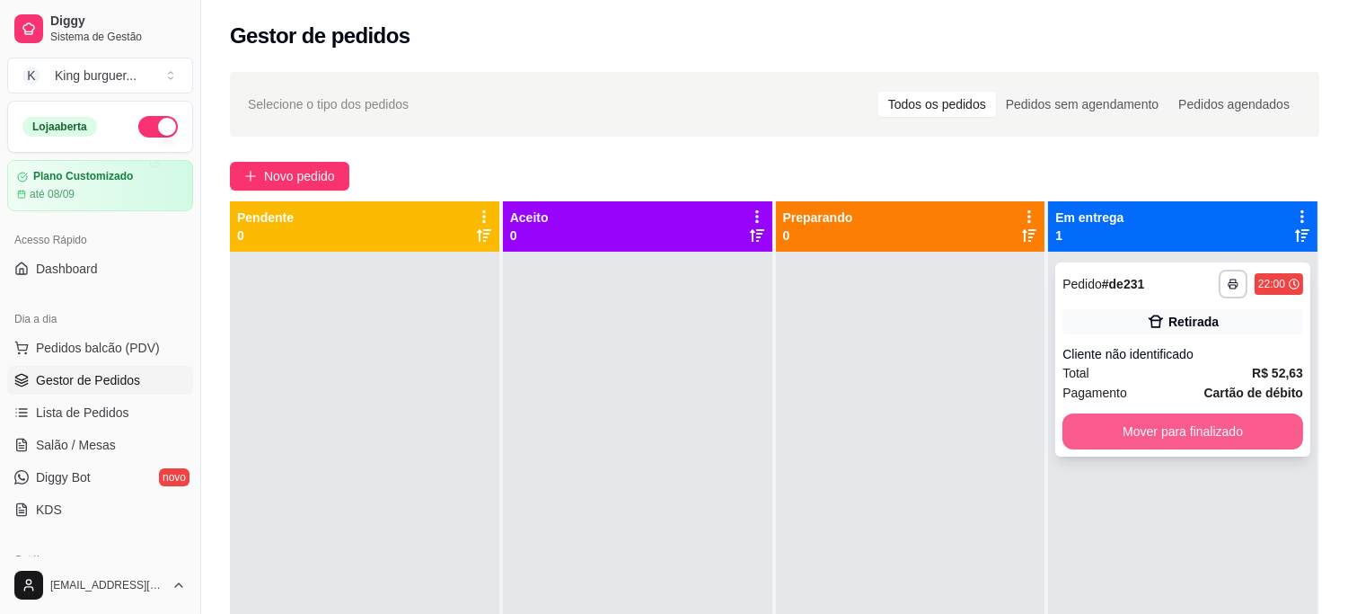
click at [1154, 427] on button "Mover para finalizado" at bounding box center [1183, 431] width 241 height 36
